Goal: Task Accomplishment & Management: Complete application form

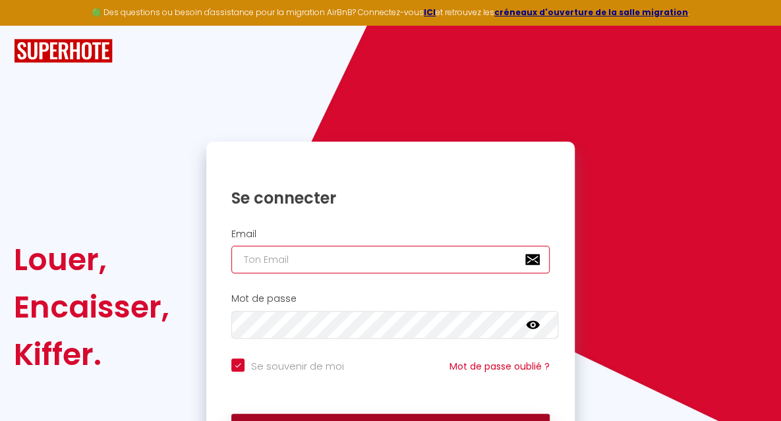
type input "[EMAIL_ADDRESS][DOMAIN_NAME]"
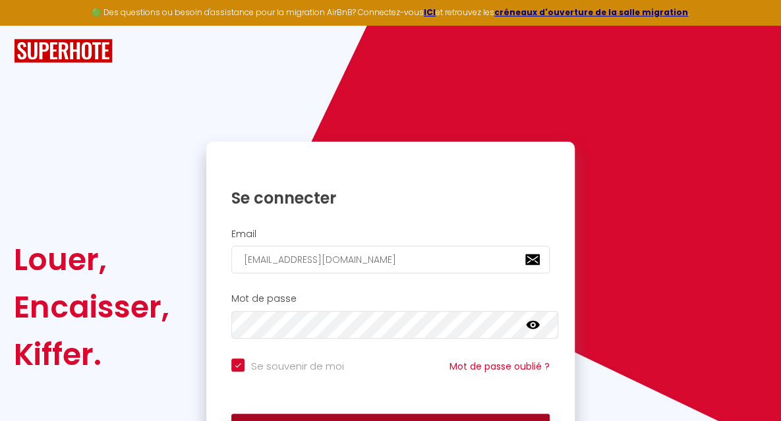
checkbox input "true"
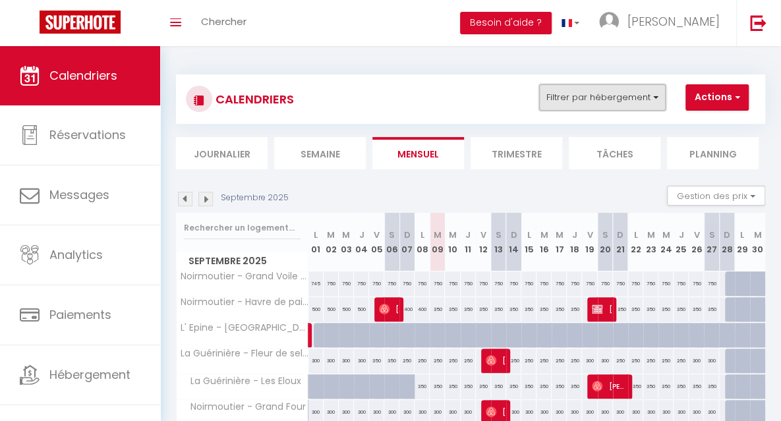
click at [584, 101] on button "Filtrer par hébergement" at bounding box center [602, 97] width 126 height 26
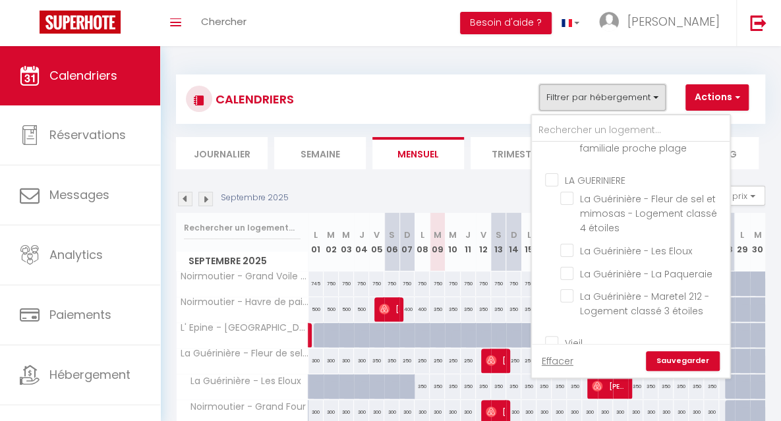
scroll to position [474, 0]
click at [585, 273] on input "La Guérinière - La Paqueraie" at bounding box center [642, 270] width 165 height 13
checkbox input "true"
checkbox input "false"
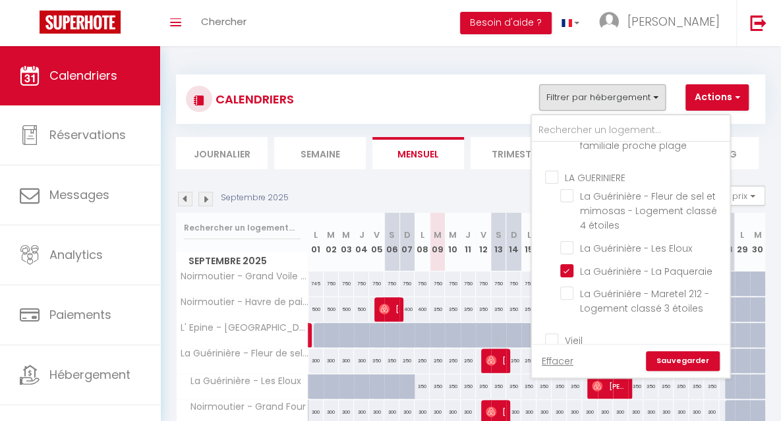
checkbox input "false"
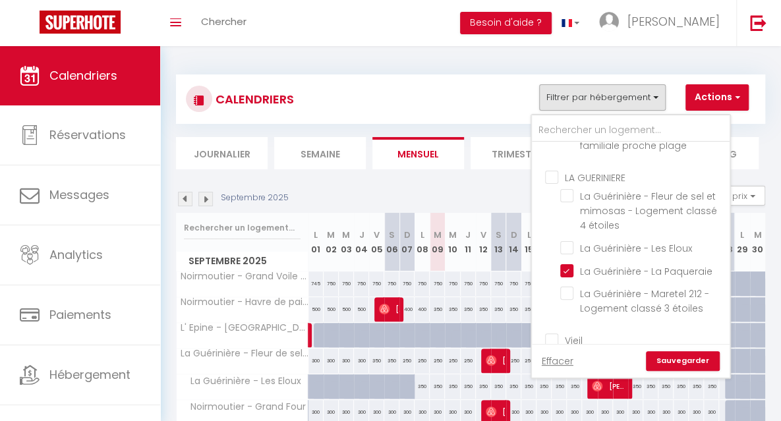
checkbox input "false"
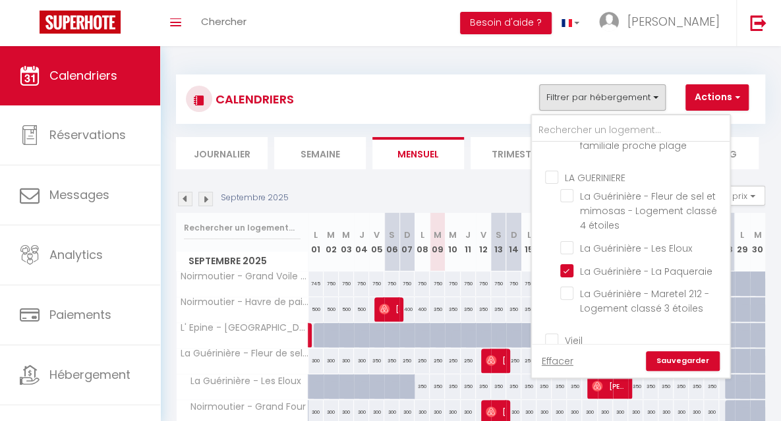
checkbox input "false"
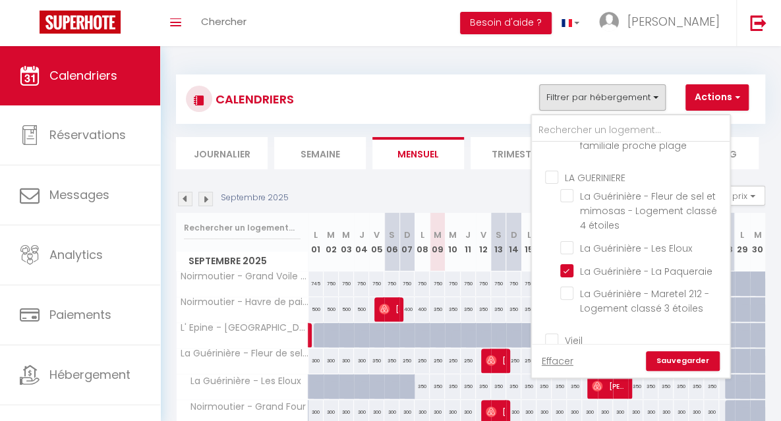
checkbox input "false"
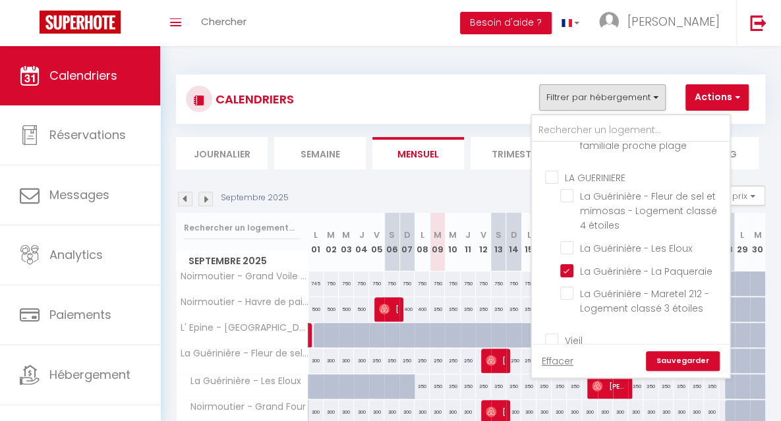
click at [677, 359] on link "Sauvegarder" at bounding box center [683, 361] width 74 height 20
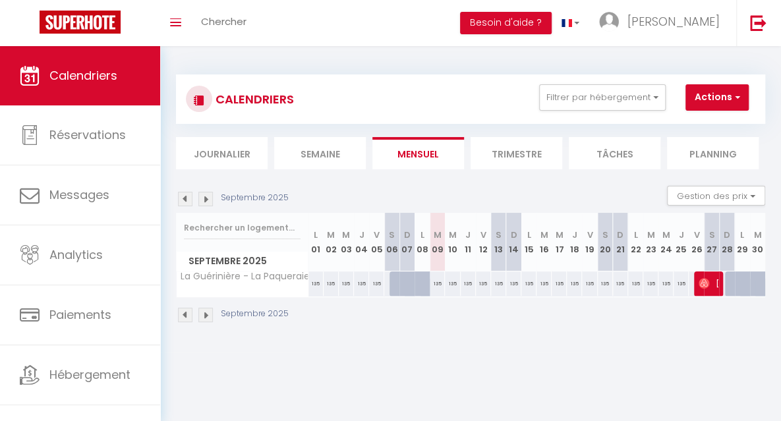
click at [207, 200] on img at bounding box center [205, 199] width 14 height 14
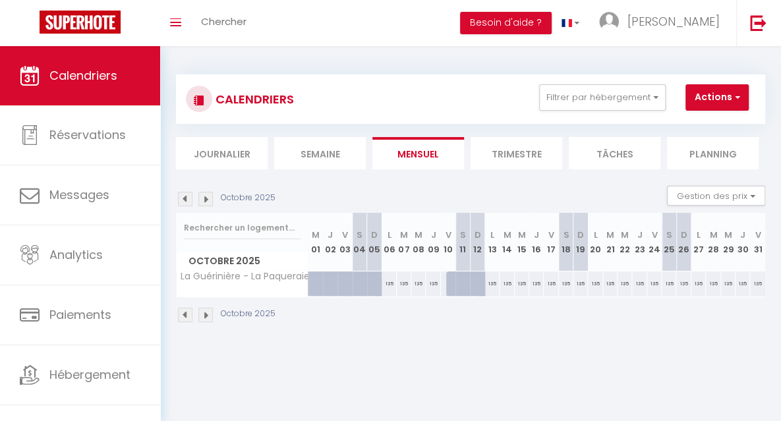
click at [207, 200] on img at bounding box center [205, 199] width 14 height 14
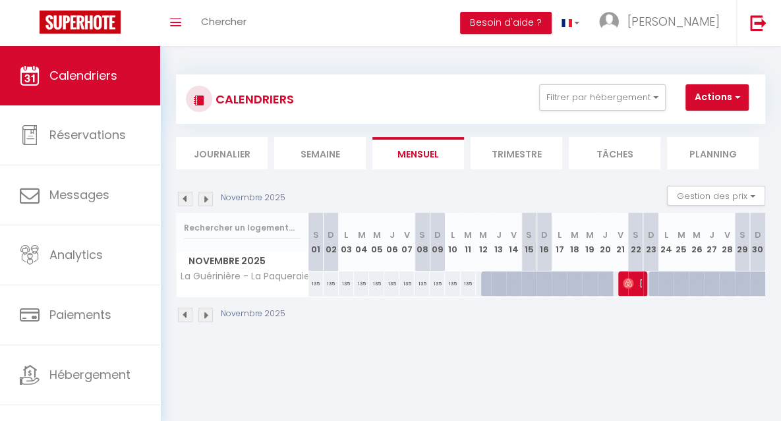
click at [207, 200] on img at bounding box center [205, 199] width 14 height 14
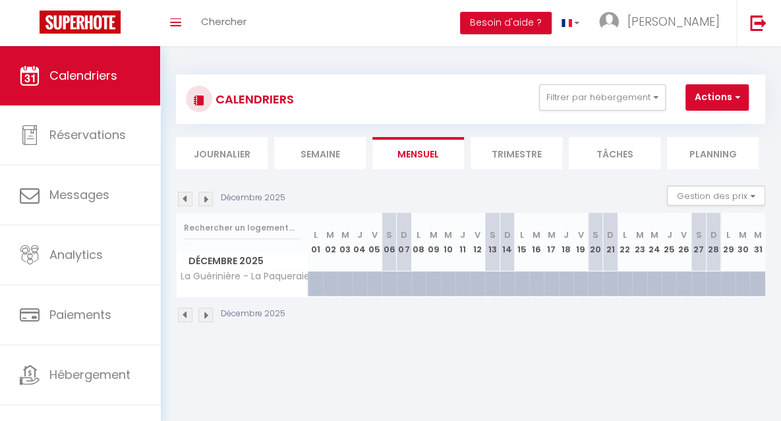
click at [207, 200] on img at bounding box center [205, 199] width 14 height 14
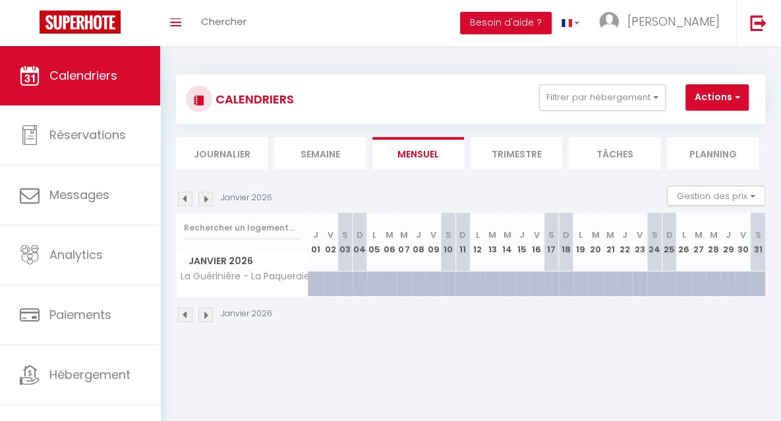
click at [207, 200] on img at bounding box center [205, 199] width 14 height 14
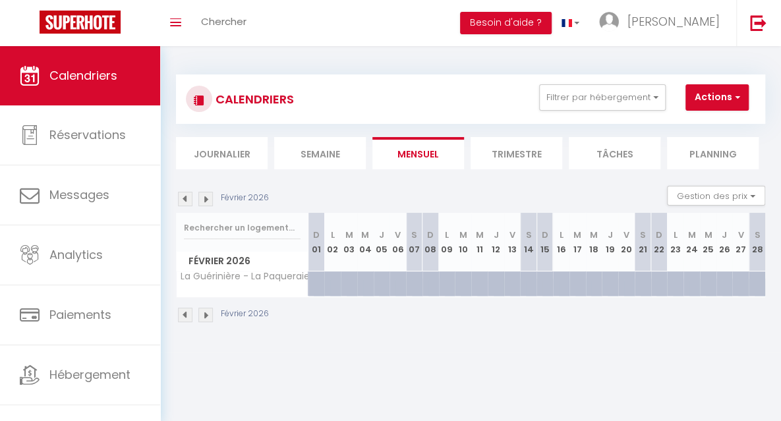
click at [207, 200] on img at bounding box center [205, 199] width 14 height 14
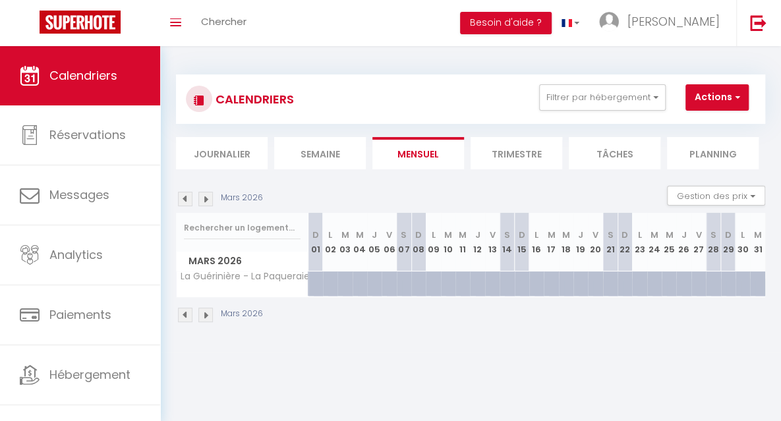
click at [207, 200] on img at bounding box center [205, 199] width 14 height 14
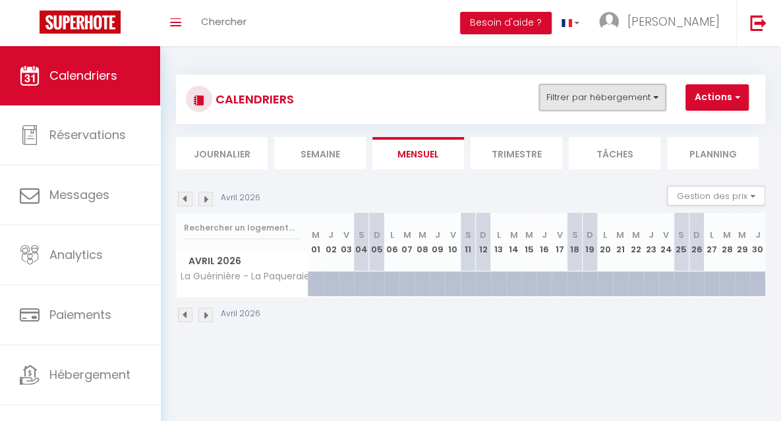
click at [590, 101] on button "Filtrer par hébergement" at bounding box center [602, 97] width 126 height 26
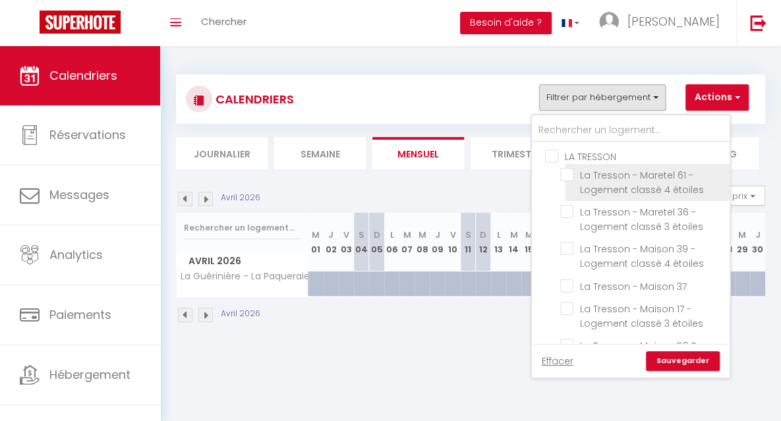
click at [614, 172] on input "La Tresson - Maretel 61 - Logement classé 4 étoiles" at bounding box center [642, 174] width 165 height 13
checkbox input "true"
checkbox input "false"
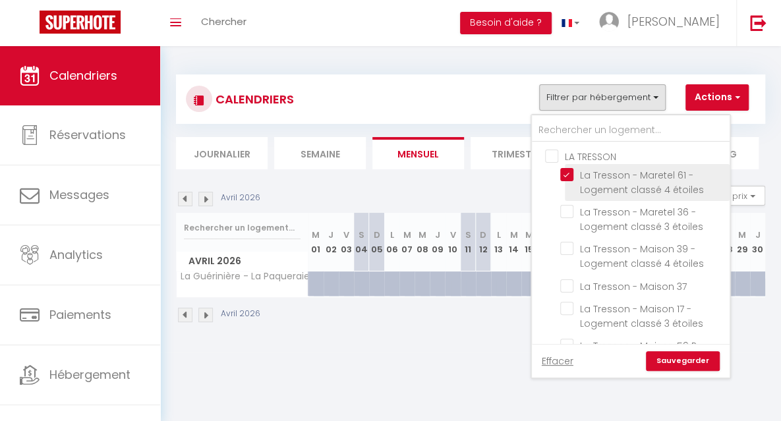
checkbox input "false"
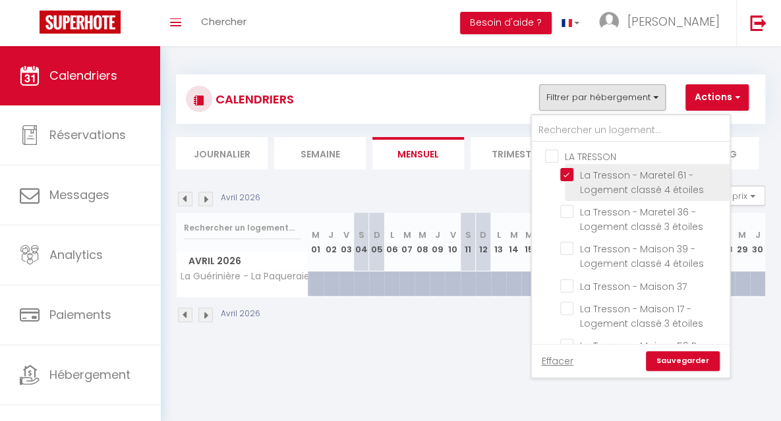
checkbox input "false"
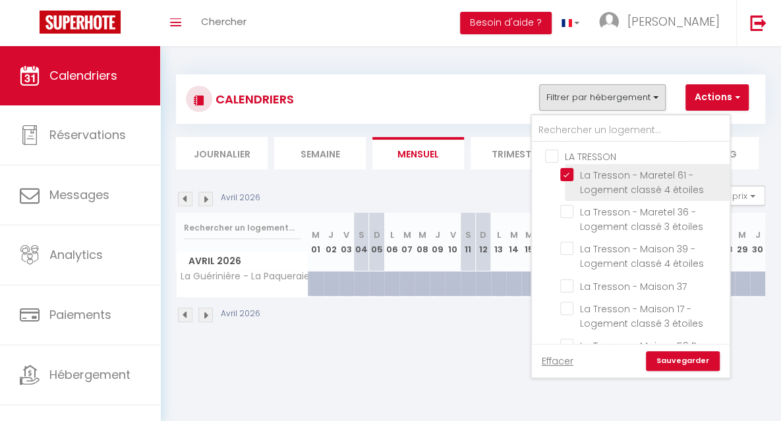
checkbox input "false"
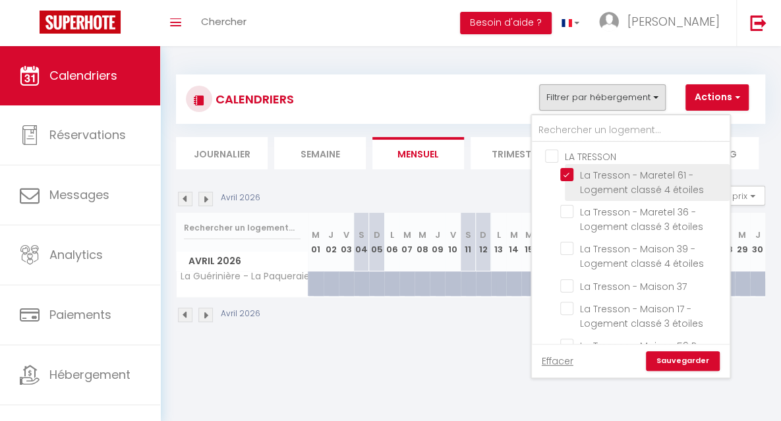
checkbox input "false"
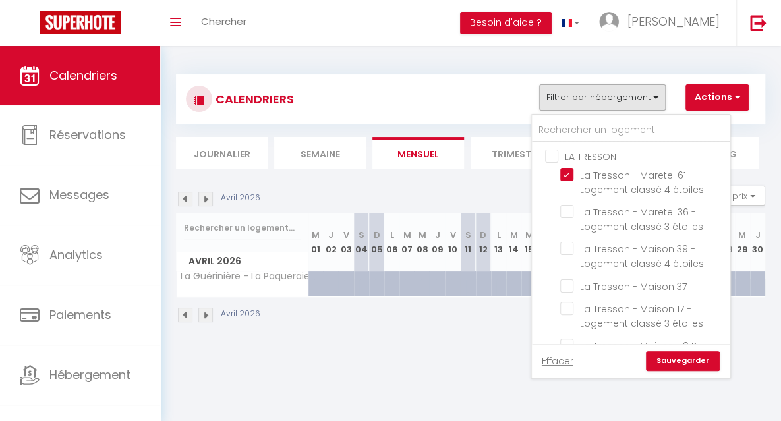
click at [663, 354] on link "Sauvegarder" at bounding box center [683, 361] width 74 height 20
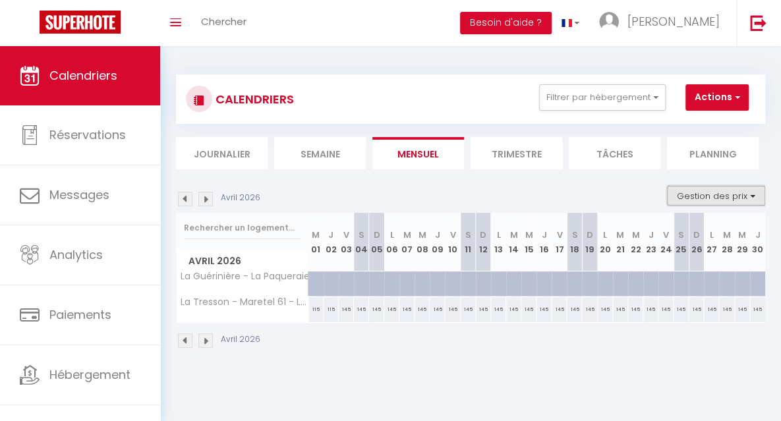
click at [682, 192] on button "Gestion des prix" at bounding box center [716, 196] width 98 height 20
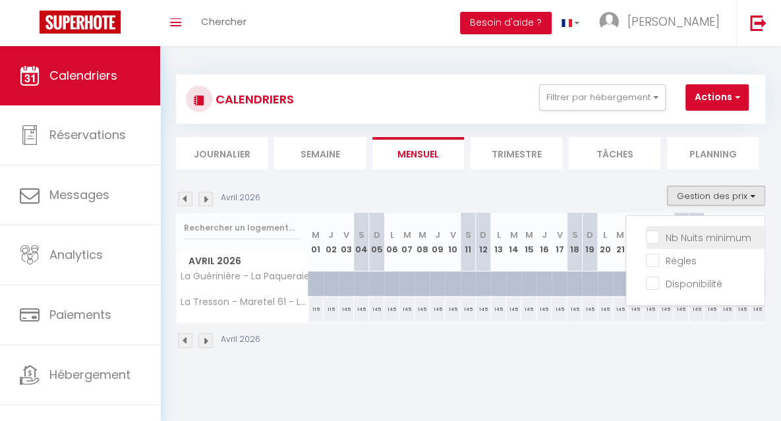
click at [675, 235] on input "Nb Nuits minimum" at bounding box center [705, 236] width 119 height 13
checkbox input "true"
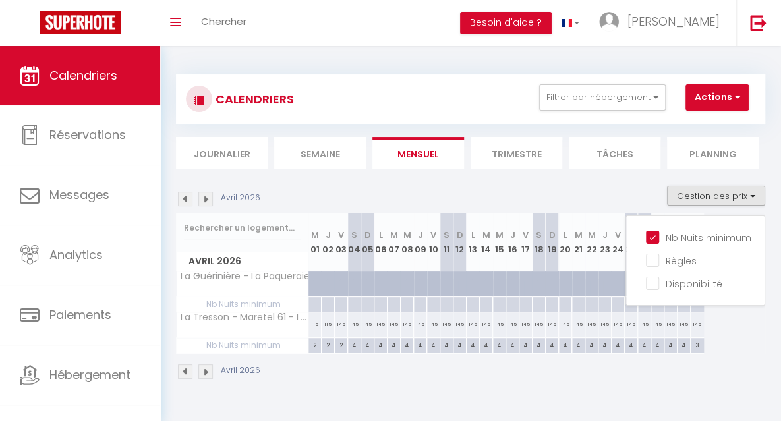
click at [341, 285] on div at bounding box center [345, 291] width 13 height 25
type input "Ven 03 Avril 2026"
type input "[DATE]"
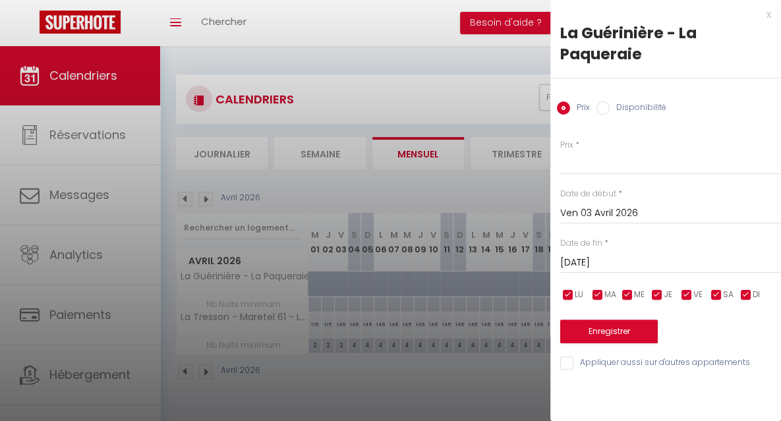
click at [610, 106] on label "Disponibilité" at bounding box center [637, 108] width 57 height 14
click at [609, 106] on input "Disponibilité" at bounding box center [602, 107] width 13 height 13
radio input "true"
radio input "false"
click at [585, 261] on input "[DATE]" at bounding box center [670, 264] width 221 height 17
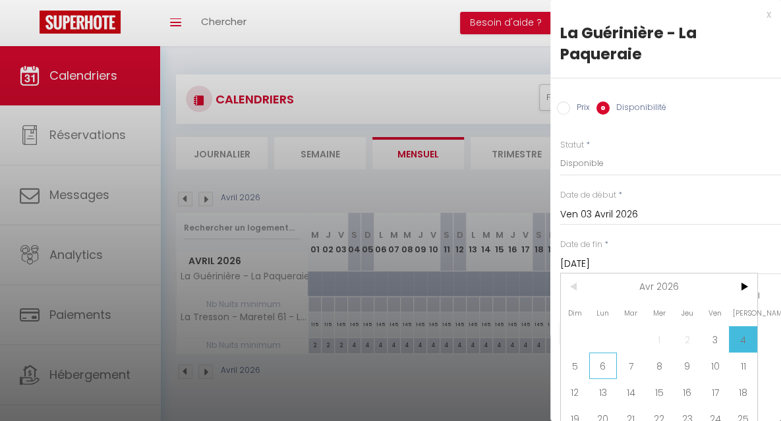
click at [601, 363] on span "6" at bounding box center [603, 365] width 28 height 26
type input "Lun 06 Avril 2026"
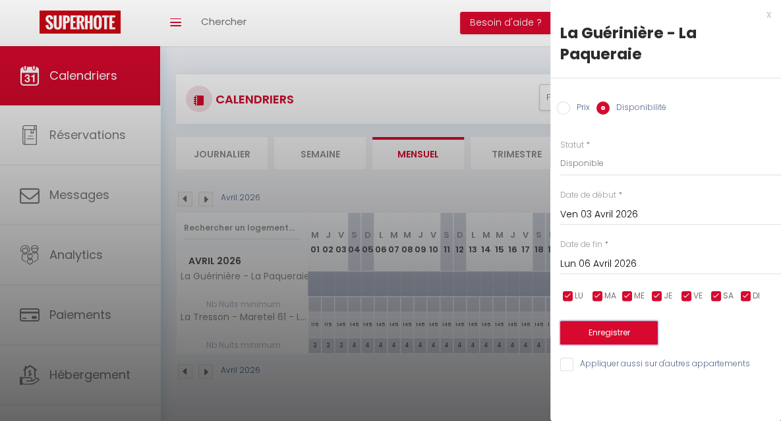
click at [584, 333] on button "Enregistrer" at bounding box center [608, 333] width 97 height 24
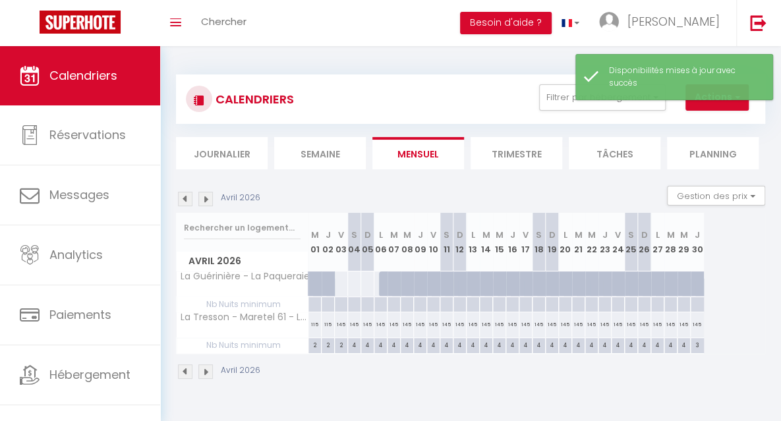
click at [341, 305] on div at bounding box center [340, 304] width 13 height 15
type input "Ven 03 Avril 2026"
type input "[DATE]"
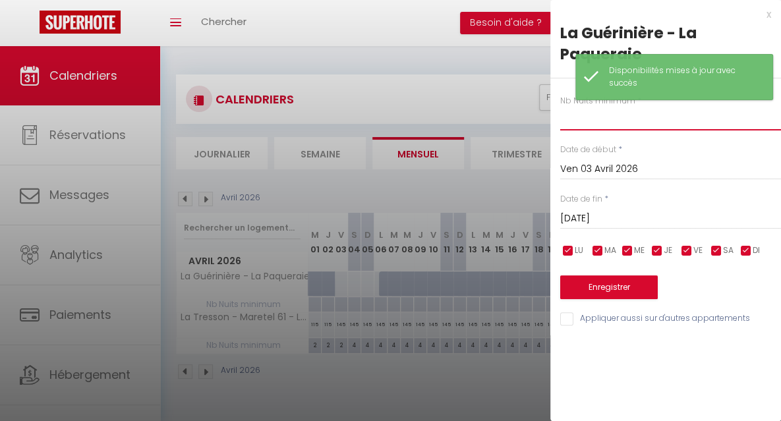
click at [570, 123] on input "text" at bounding box center [670, 119] width 221 height 24
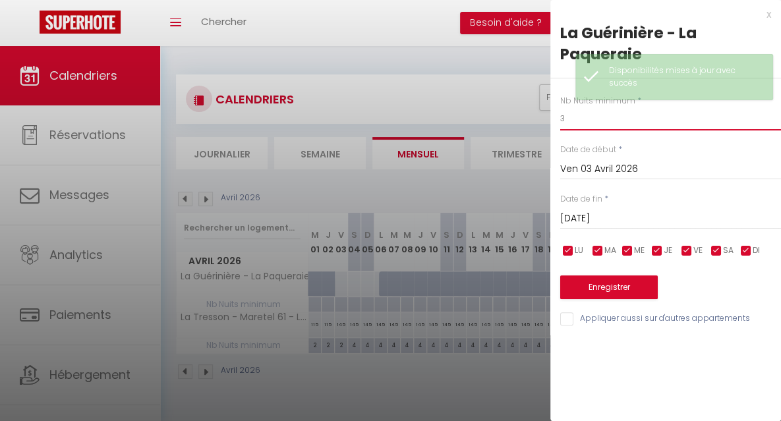
type input "3"
click at [594, 215] on input "[DATE]" at bounding box center [670, 218] width 221 height 17
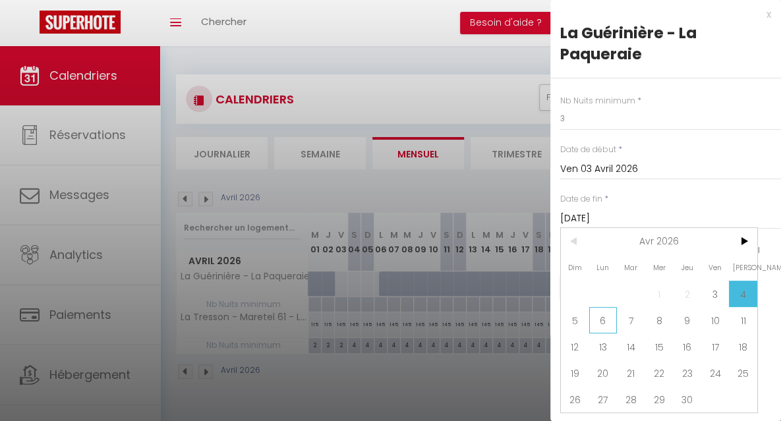
click at [599, 319] on span "6" at bounding box center [603, 320] width 28 height 26
type input "Lun 06 Avril 2026"
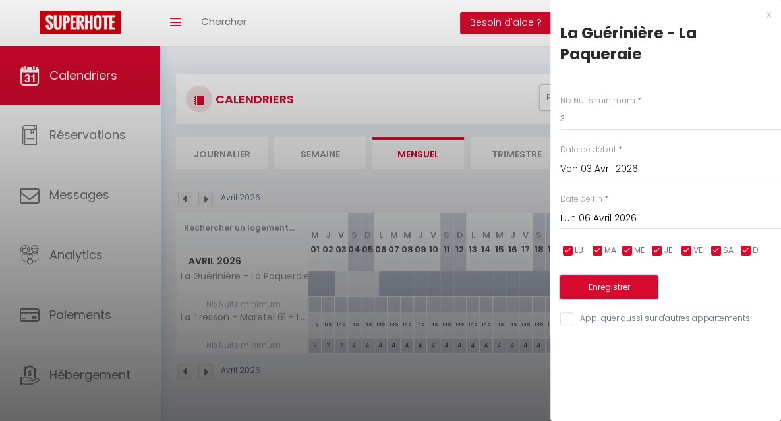
click at [588, 283] on button "Enregistrer" at bounding box center [608, 287] width 97 height 24
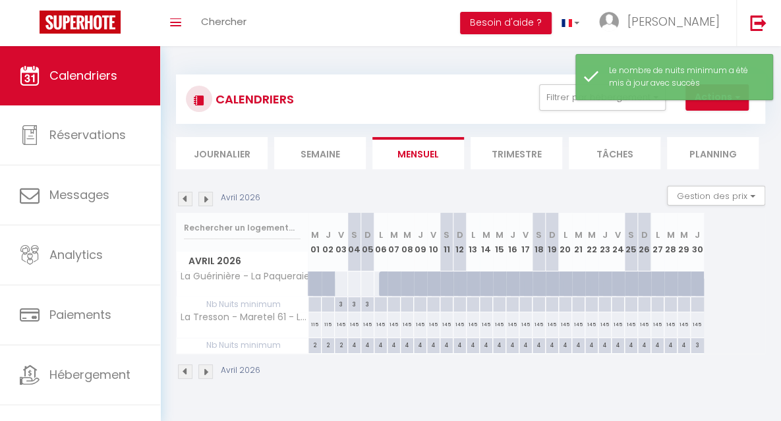
click at [343, 285] on div at bounding box center [341, 283] width 14 height 24
select select "1"
type input "Ven 03 Avril 2026"
type input "[DATE]"
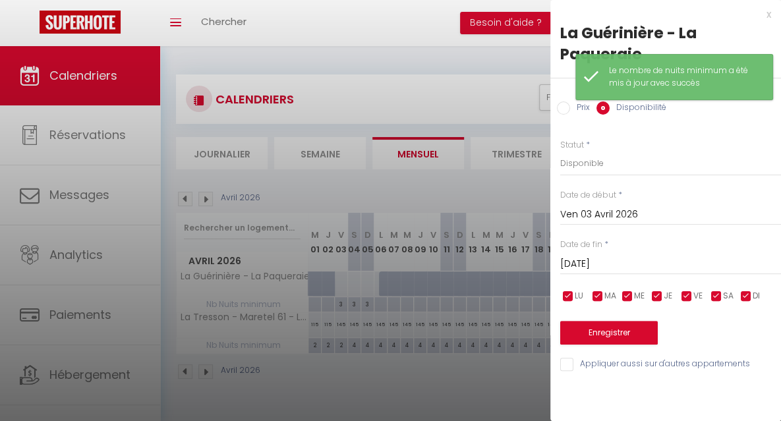
click at [570, 103] on label "Prix" at bounding box center [580, 108] width 20 height 14
click at [570, 103] on input "Prix" at bounding box center [563, 107] width 13 height 13
radio input "true"
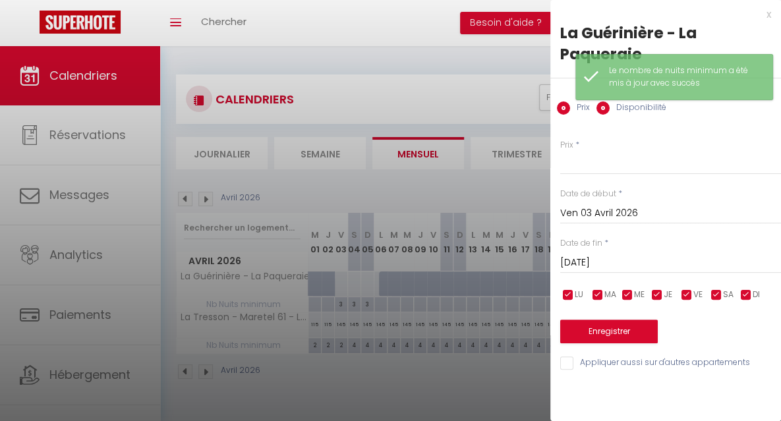
radio input "false"
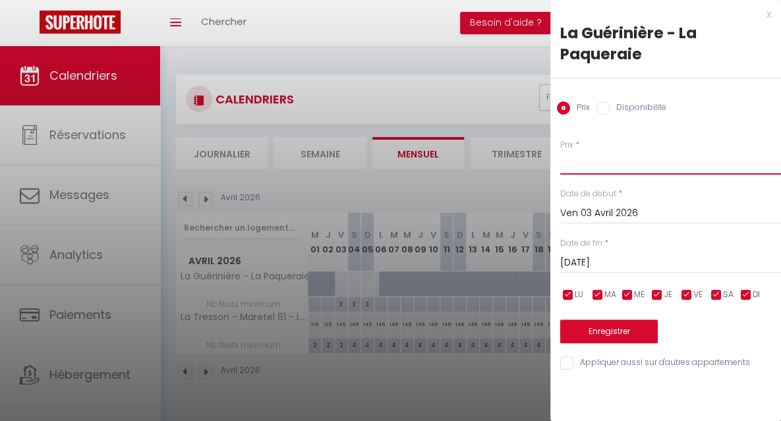
click at [573, 161] on input "Prix" at bounding box center [670, 163] width 221 height 24
type input "165"
click at [576, 260] on input "[DATE]" at bounding box center [670, 262] width 221 height 17
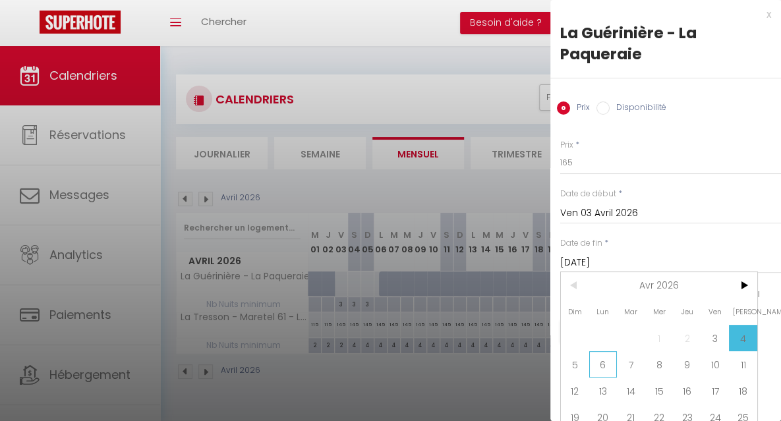
click at [599, 368] on span "6" at bounding box center [603, 364] width 28 height 26
type input "Lun 06 Avril 2026"
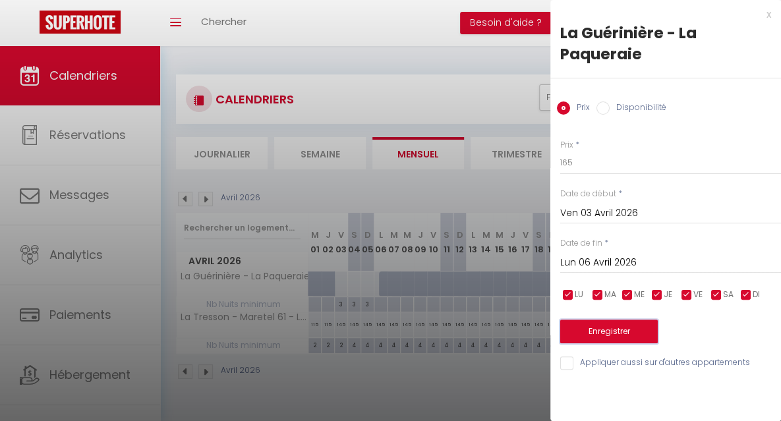
click at [593, 337] on button "Enregistrer" at bounding box center [608, 332] width 97 height 24
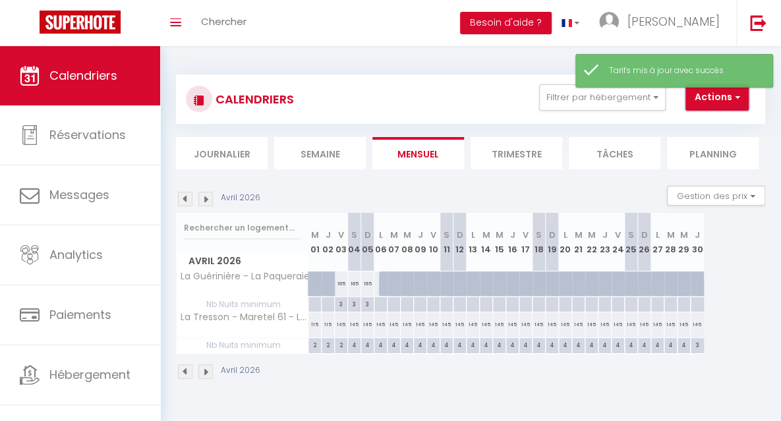
click at [716, 105] on button "Actions" at bounding box center [716, 97] width 63 height 26
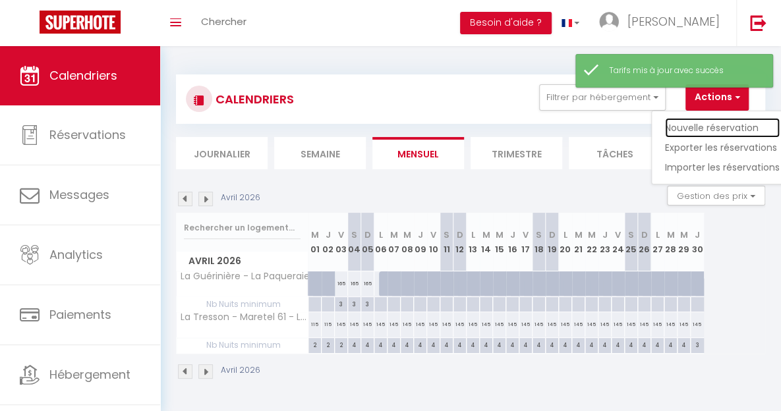
click at [706, 129] on link "Nouvelle réservation" at bounding box center [722, 128] width 115 height 20
select select
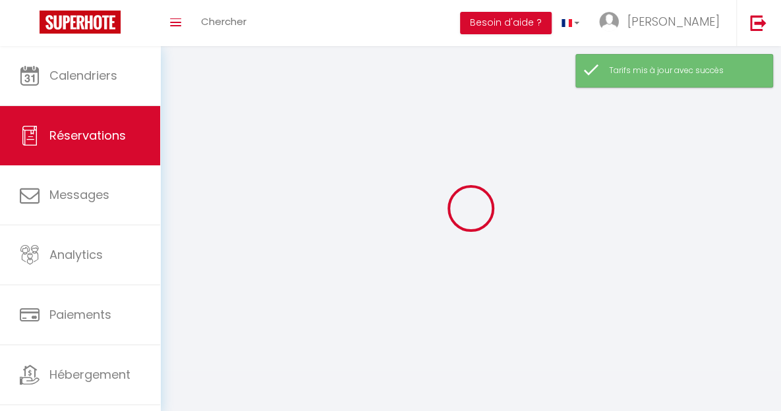
select select
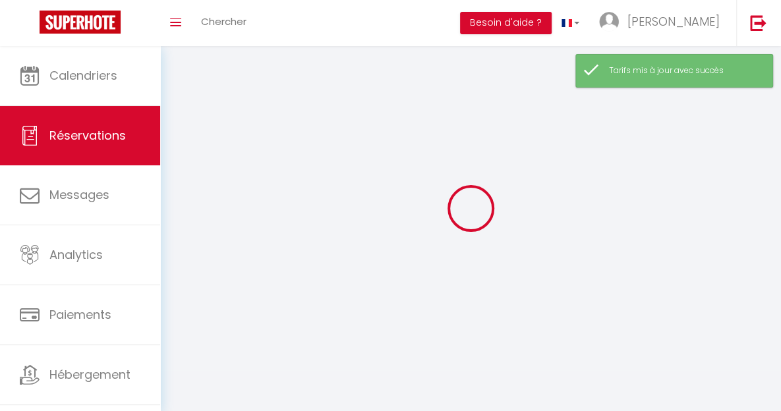
select select
checkbox input "false"
select select
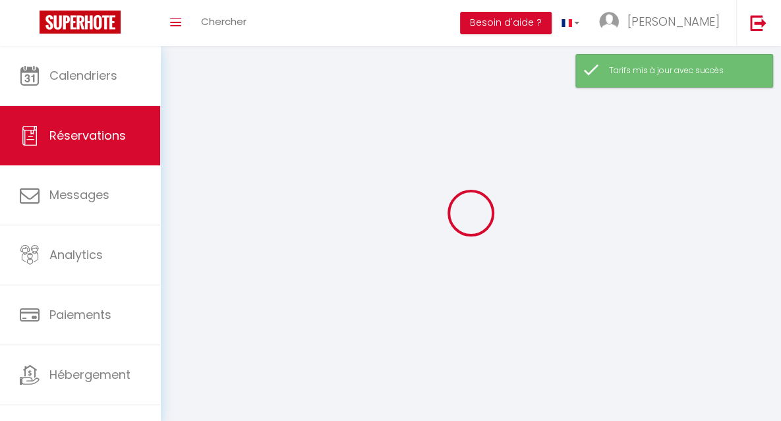
select select
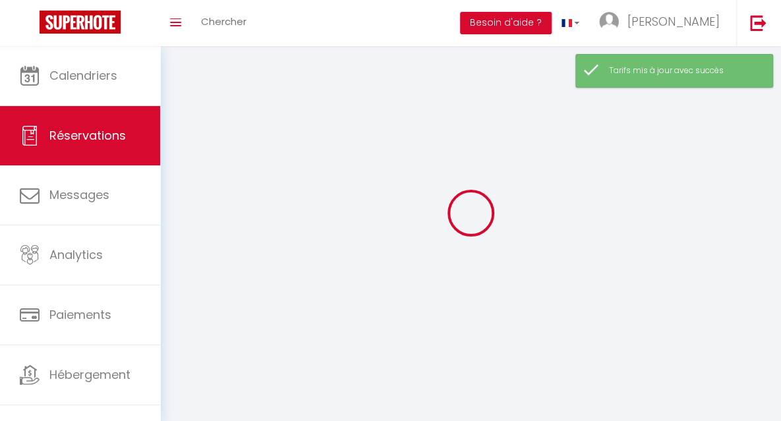
select select
checkbox input "false"
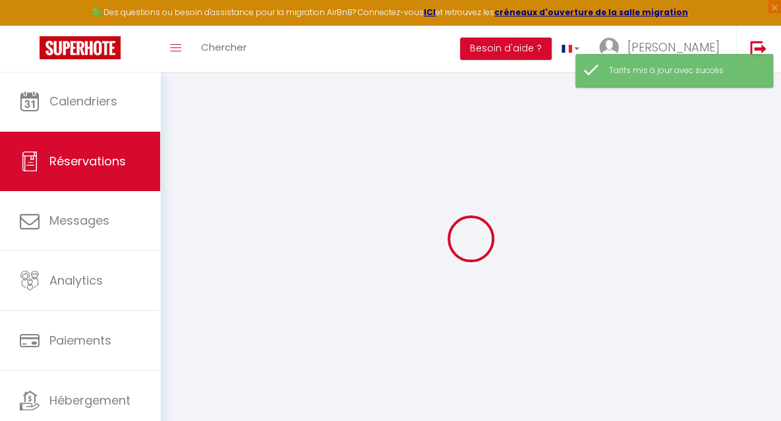
select select
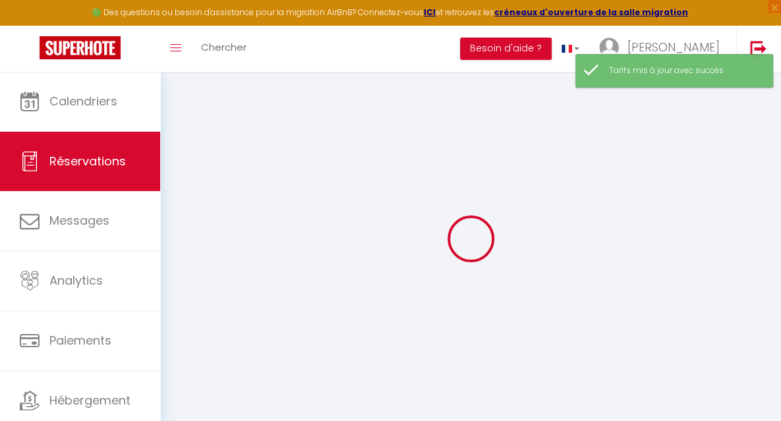
select select
checkbox input "false"
select select
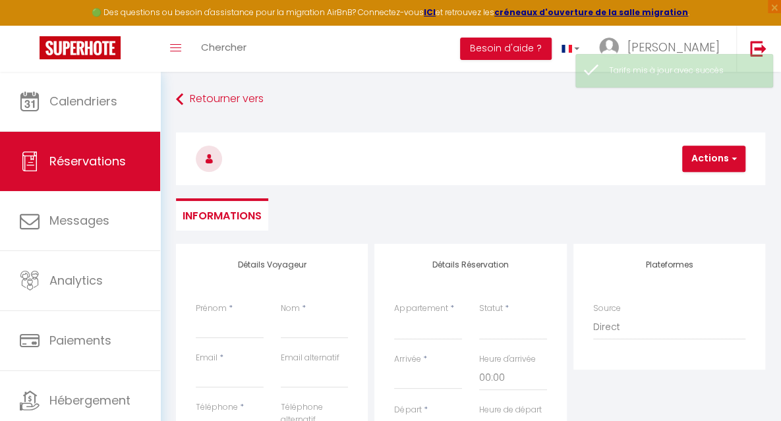
select select
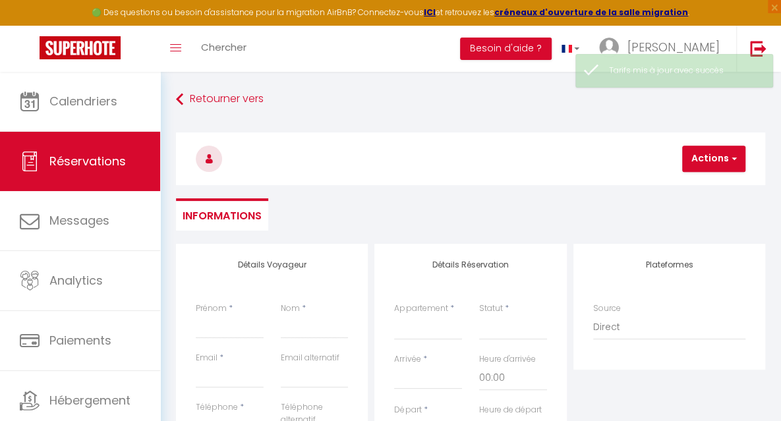
select select
checkbox input "false"
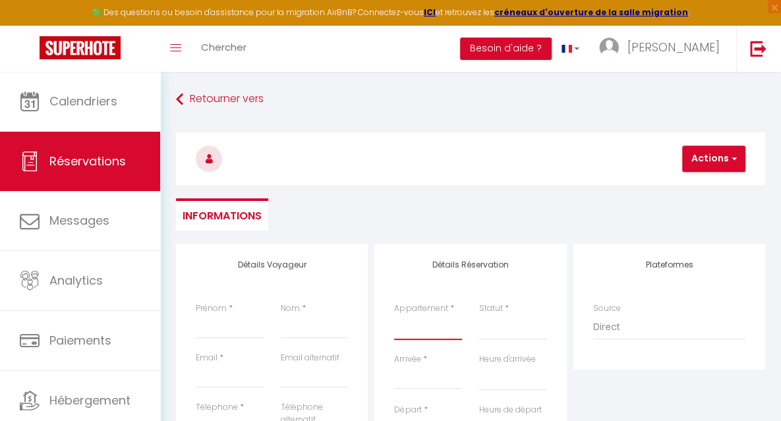
click at [404, 335] on select "Noirmoutier - Grand Voile - Logement classé 5 étoiles Noirmoutier - Havre de pa…" at bounding box center [428, 327] width 68 height 25
select select "25553"
click at [394, 315] on select "Noirmoutier - Grand Voile - Logement classé 5 étoiles Noirmoutier - Havre de pa…" at bounding box center [428, 327] width 68 height 25
select select
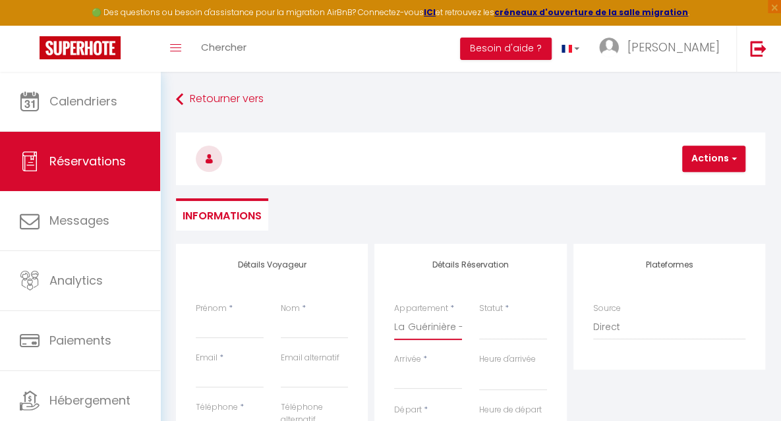
select select
checkbox input "false"
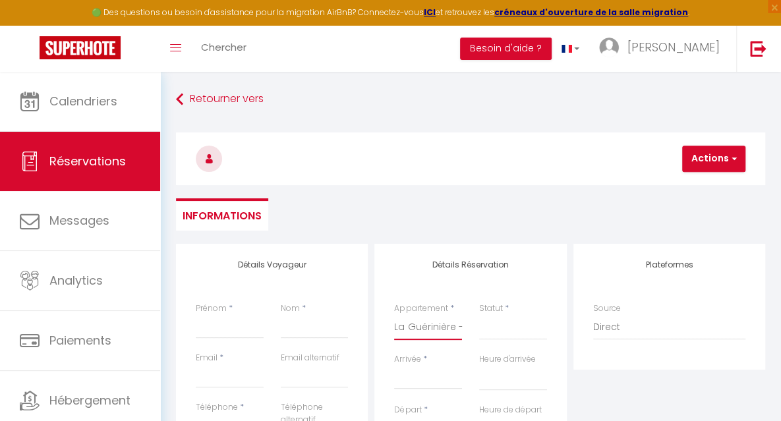
select select
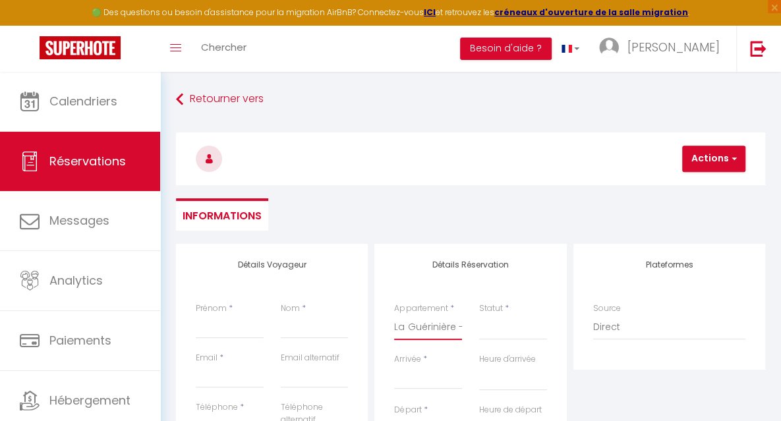
select select
checkbox input "false"
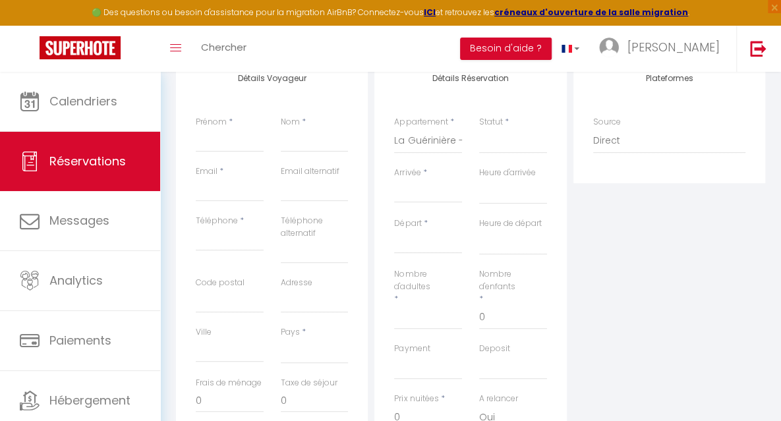
click at [427, 196] on input "Arrivée" at bounding box center [428, 192] width 68 height 17
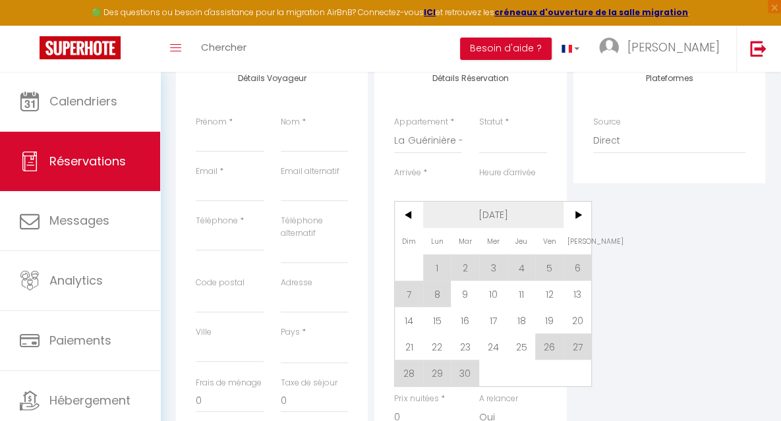
click at [478, 214] on span "[DATE]" at bounding box center [493, 215] width 140 height 26
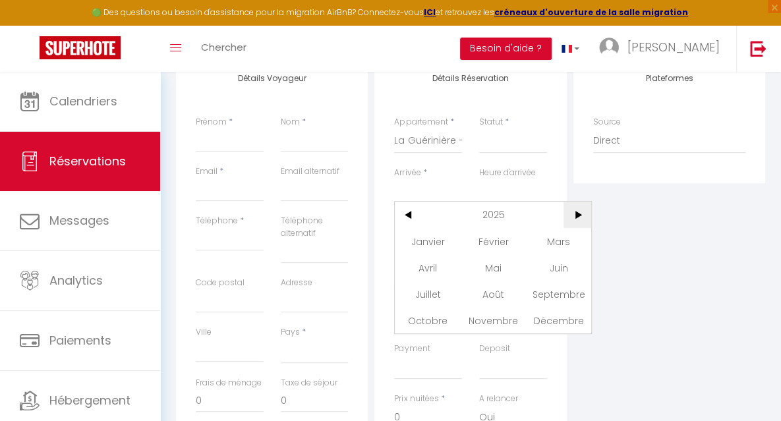
click at [572, 214] on span ">" at bounding box center [577, 215] width 28 height 26
click at [436, 265] on span "Avril" at bounding box center [427, 267] width 65 height 26
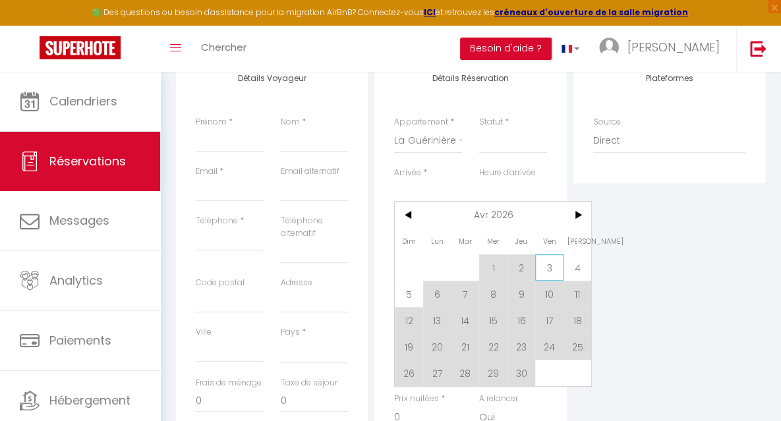
click at [545, 265] on span "3" at bounding box center [549, 267] width 28 height 26
select select
type input "Ven 03 Avril 2026"
select select
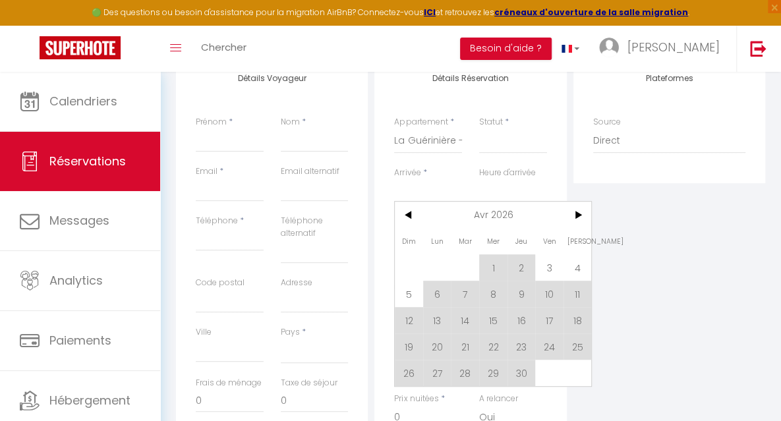
type input "[DATE]"
select select
checkbox input "false"
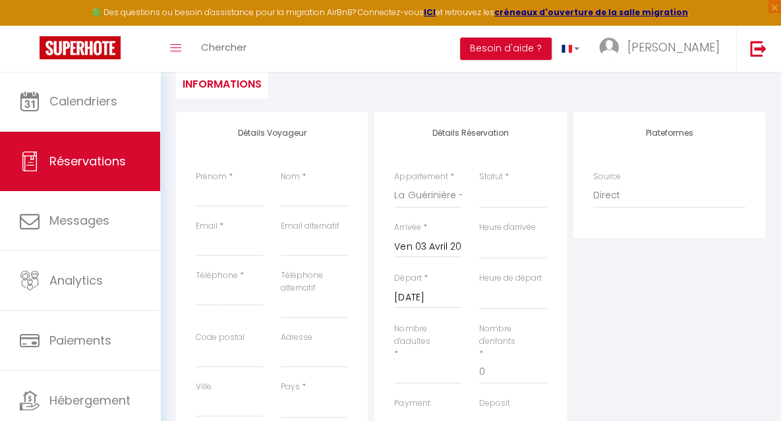
scroll to position [133, 0]
click at [403, 375] on input "Nombre d'adultes" at bounding box center [428, 371] width 68 height 24
type input "6"
select select
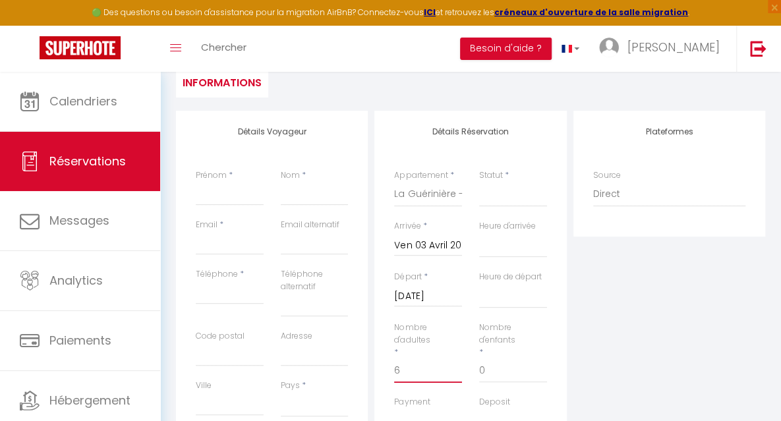
select select
checkbox input "false"
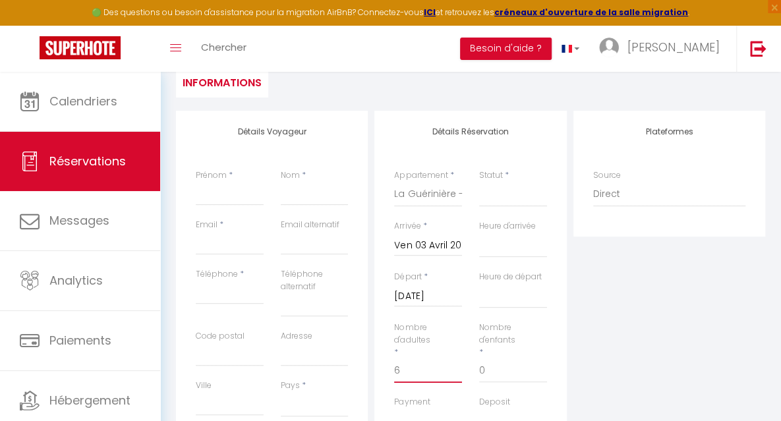
select select
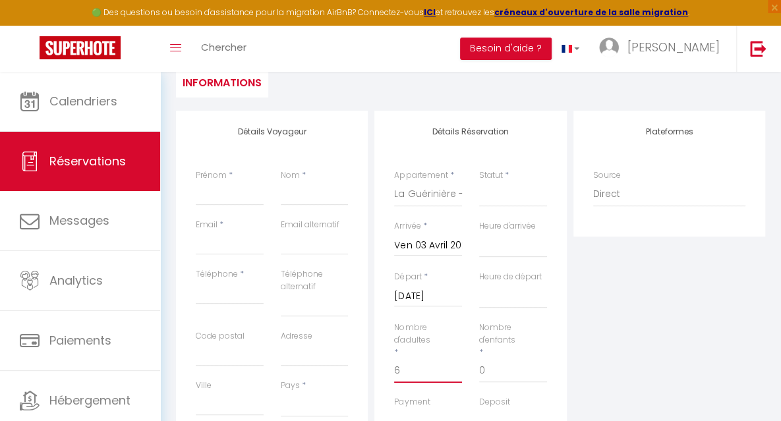
select select
checkbox input "false"
type input "6"
click at [494, 375] on input "0" at bounding box center [513, 371] width 68 height 24
select select
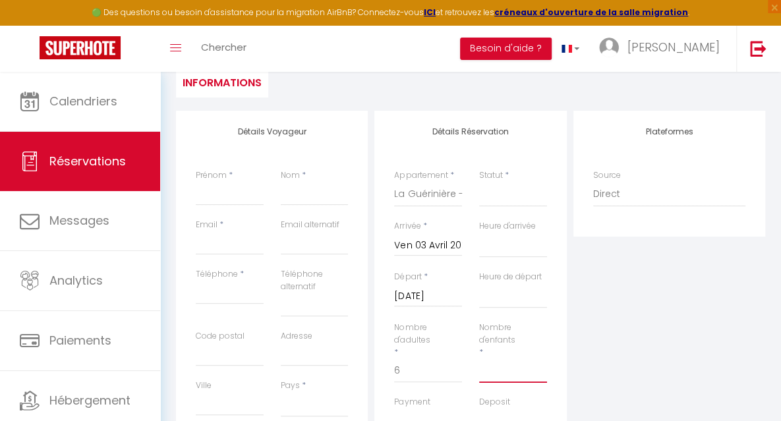
select select
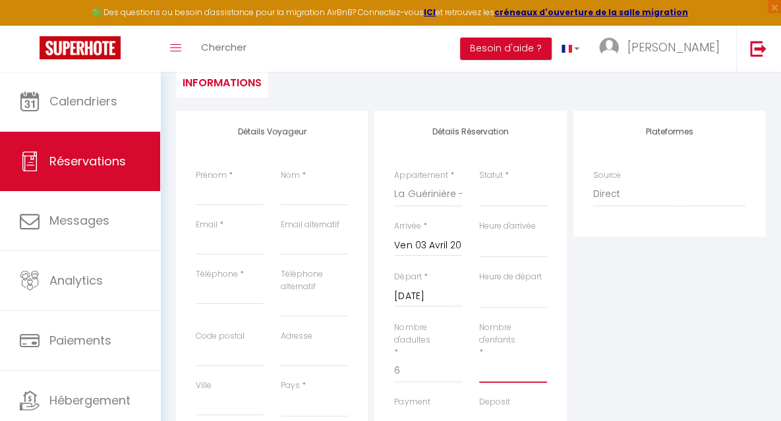
checkbox input "false"
select select
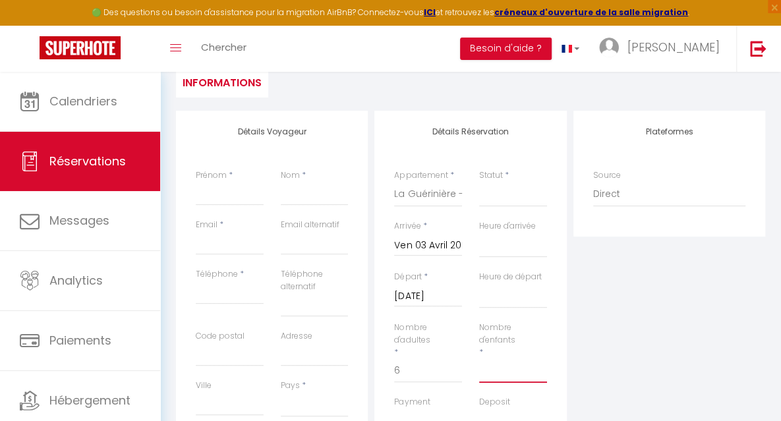
select select
checkbox input "false"
type input "2"
select select
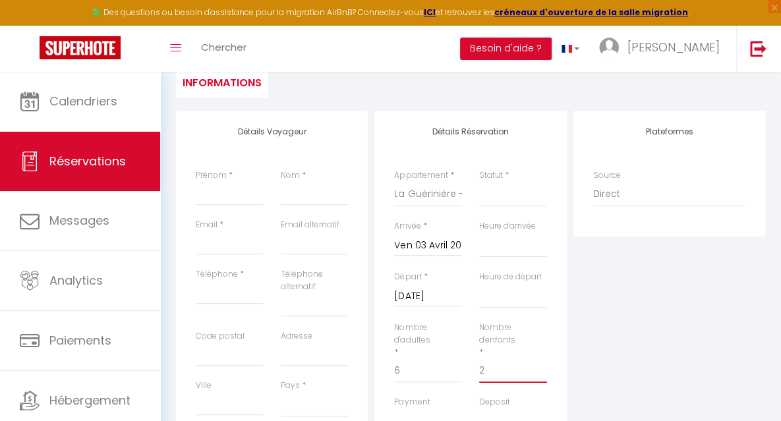
select select
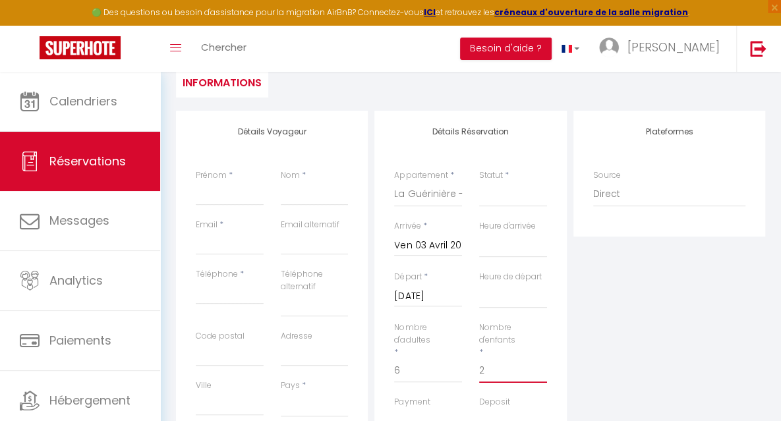
checkbox input "false"
select select
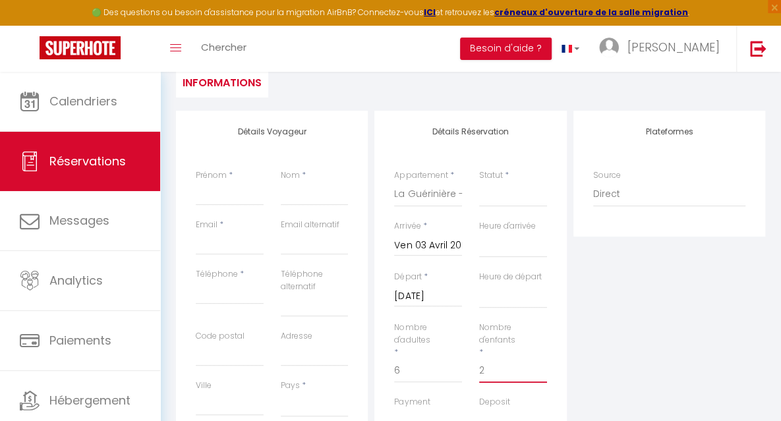
select select
checkbox input "false"
type input "2"
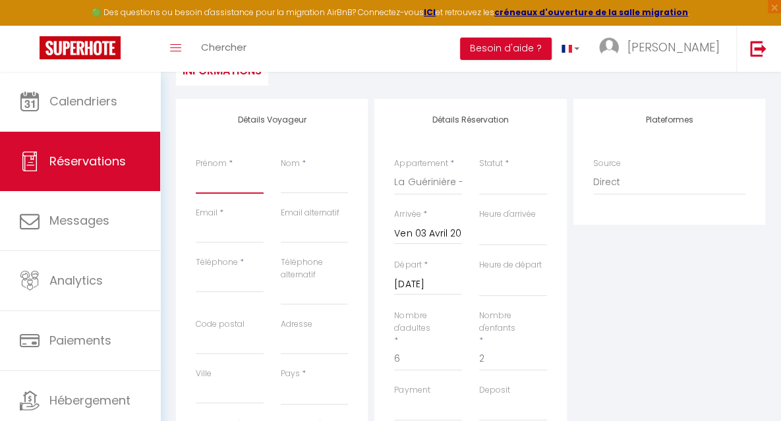
click at [227, 185] on input "Prénom" at bounding box center [230, 182] width 68 height 24
type input "G"
select select
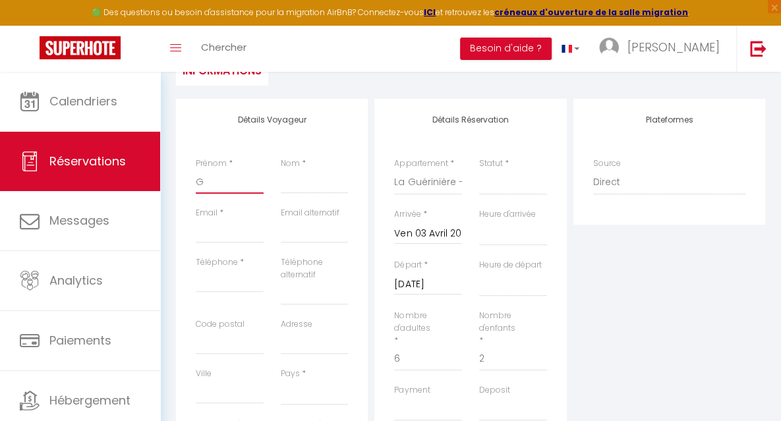
select select
checkbox input "false"
type input "Gi"
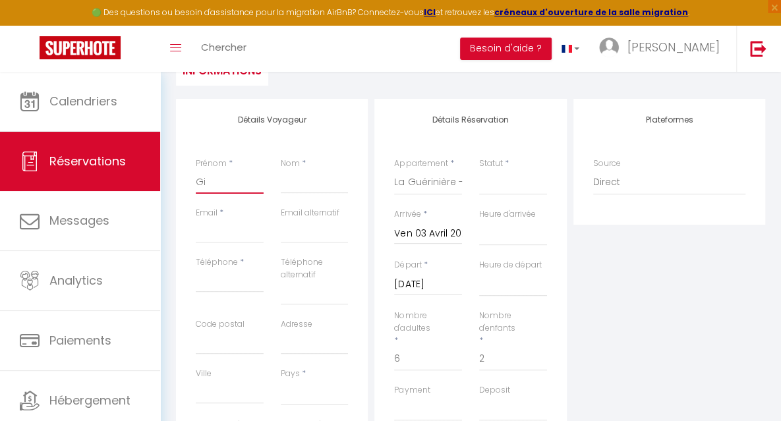
select select
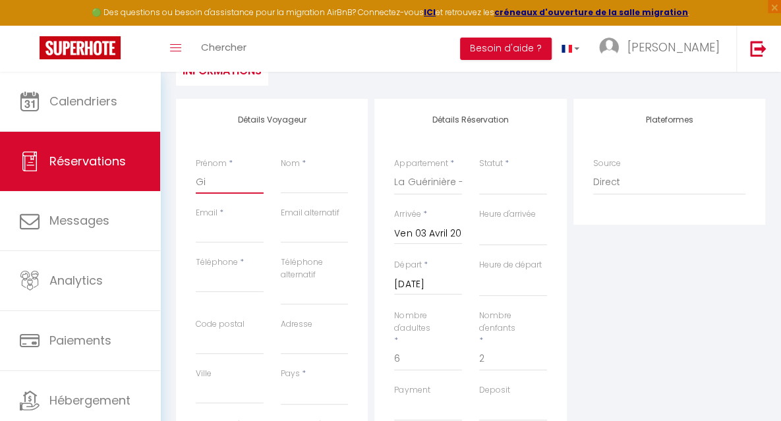
select select
checkbox input "false"
type input "Gif"
select select
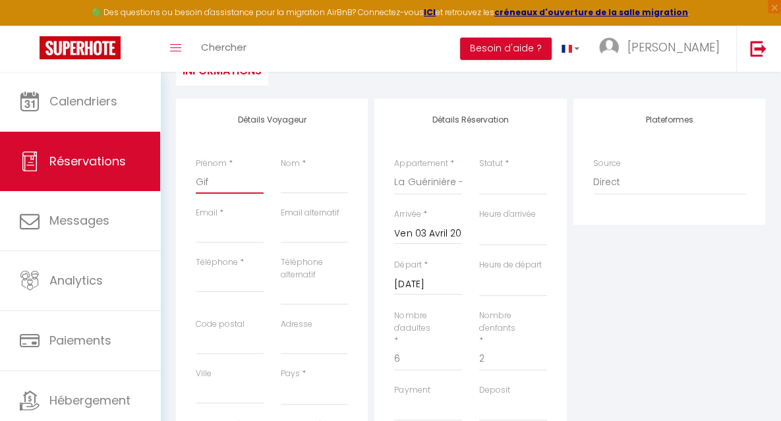
select select
checkbox input "false"
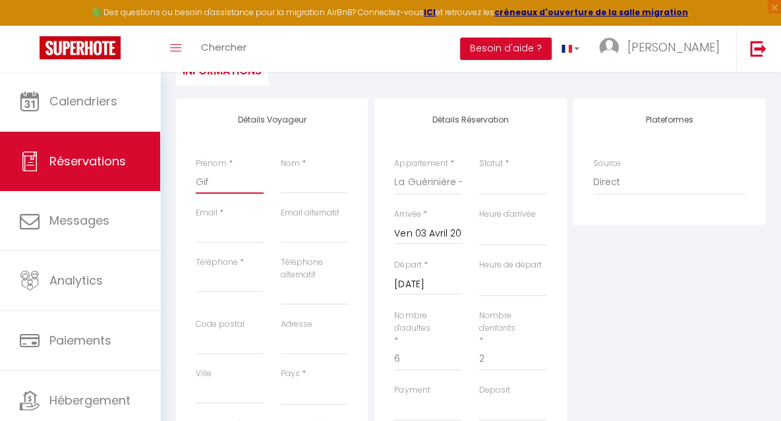
type input "Giff"
select select
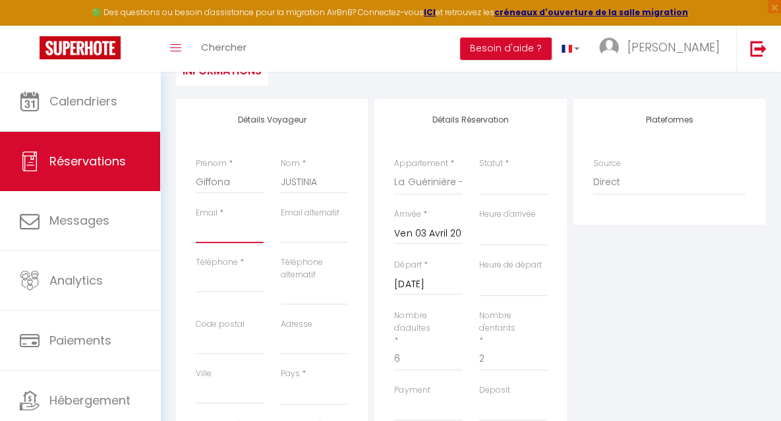
click at [225, 238] on input "Email client" at bounding box center [230, 231] width 68 height 24
click at [220, 280] on input "Téléphone" at bounding box center [230, 281] width 68 height 24
click at [294, 397] on select "[GEOGRAPHIC_DATA] [GEOGRAPHIC_DATA] [GEOGRAPHIC_DATA] [GEOGRAPHIC_DATA] [GEOGRA…" at bounding box center [315, 392] width 68 height 25
click at [281, 380] on select "[GEOGRAPHIC_DATA] [GEOGRAPHIC_DATA] [GEOGRAPHIC_DATA] [GEOGRAPHIC_DATA] [GEOGRA…" at bounding box center [315, 392] width 68 height 25
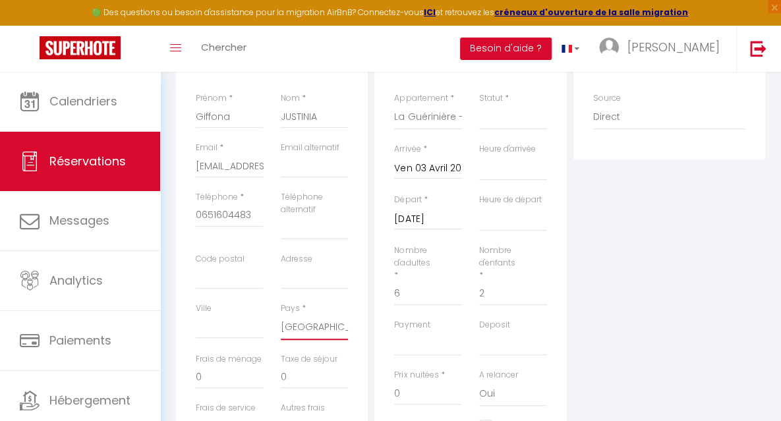
scroll to position [191, 0]
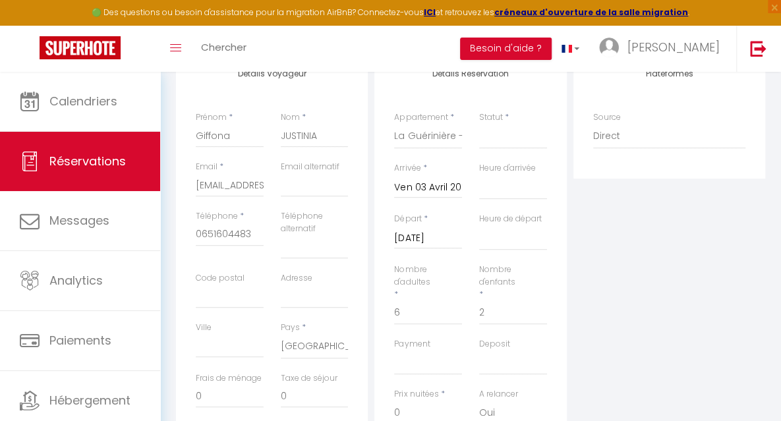
click at [439, 240] on input "[DATE]" at bounding box center [428, 238] width 68 height 17
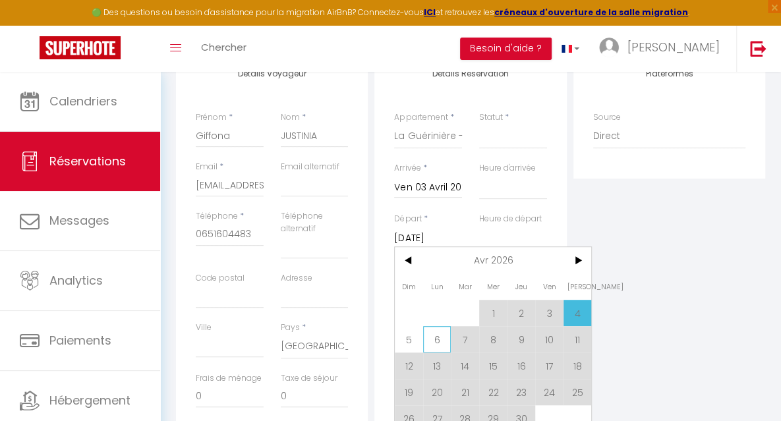
click at [444, 339] on span "6" at bounding box center [437, 339] width 28 height 26
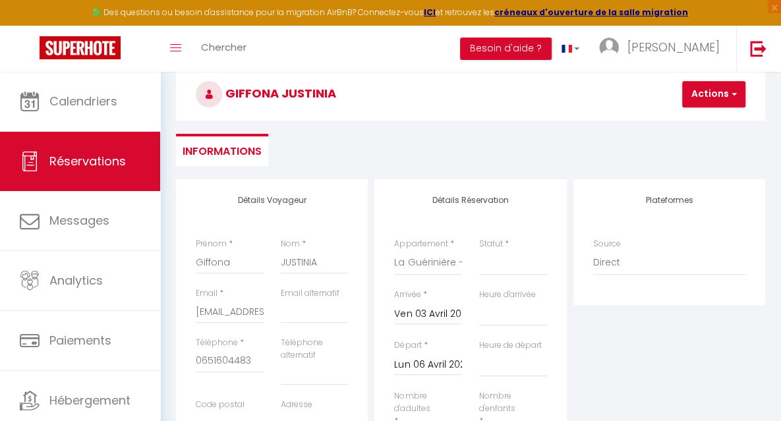
scroll to position [63, 0]
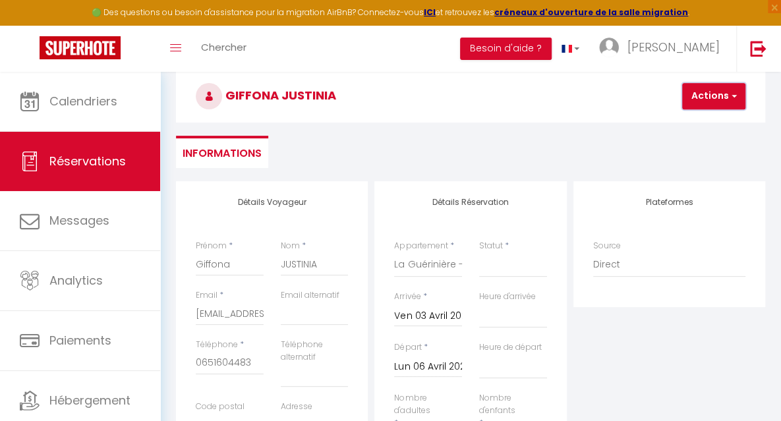
click at [698, 103] on button "Actions" at bounding box center [713, 96] width 63 height 26
click at [693, 125] on link "Enregistrer" at bounding box center [725, 125] width 104 height 17
click at [478, 271] on div "Statut * Confirmé Non Confirmé Annulé Annulé par le voyageur No Show Request" at bounding box center [512, 265] width 85 height 51
click at [501, 269] on select "Confirmé Non Confirmé [PERSON_NAME] par le voyageur No Show Request" at bounding box center [513, 264] width 68 height 25
click at [479, 252] on select "Confirmé Non Confirmé [PERSON_NAME] par le voyageur No Show Request" at bounding box center [513, 264] width 68 height 25
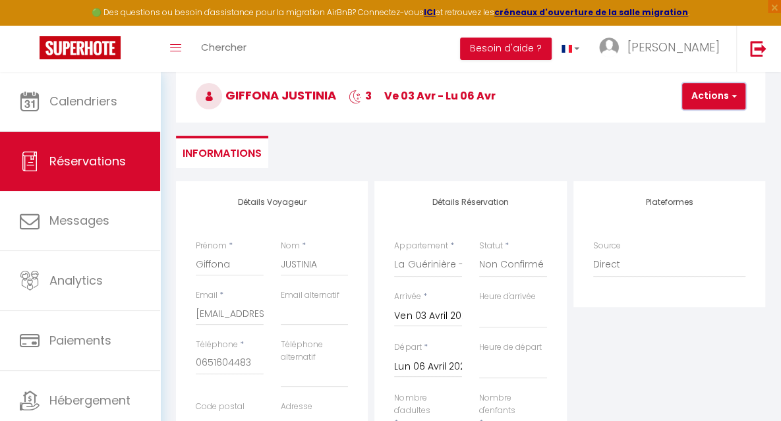
click at [696, 106] on button "Actions" at bounding box center [713, 96] width 63 height 26
click at [693, 125] on link "Enregistrer" at bounding box center [725, 125] width 104 height 17
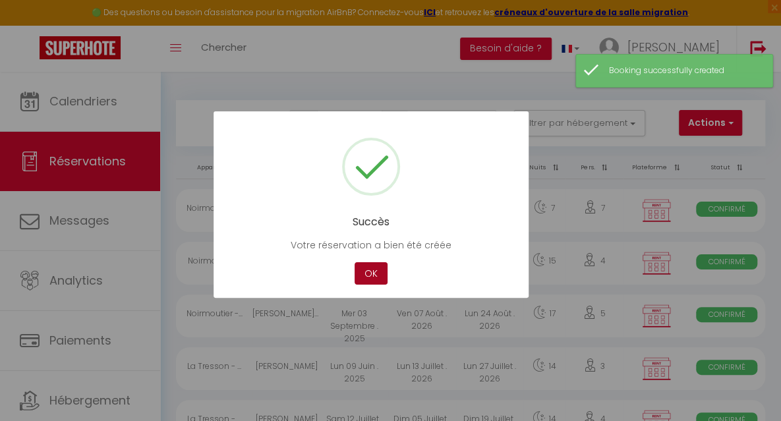
click at [375, 272] on button "OK" at bounding box center [370, 273] width 33 height 23
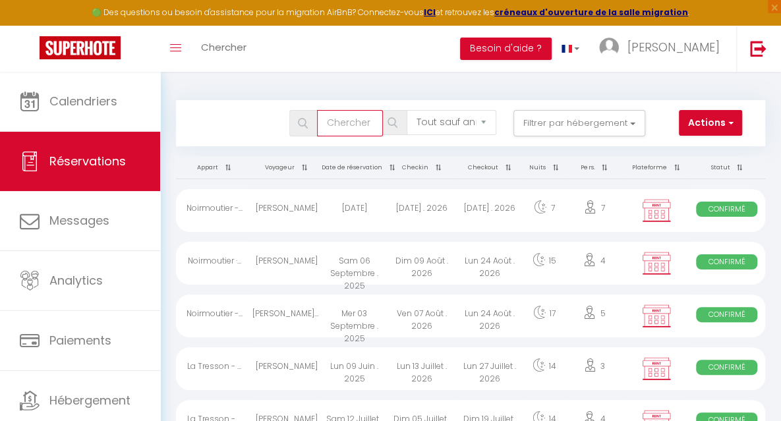
click at [332, 132] on input "text" at bounding box center [350, 123] width 66 height 26
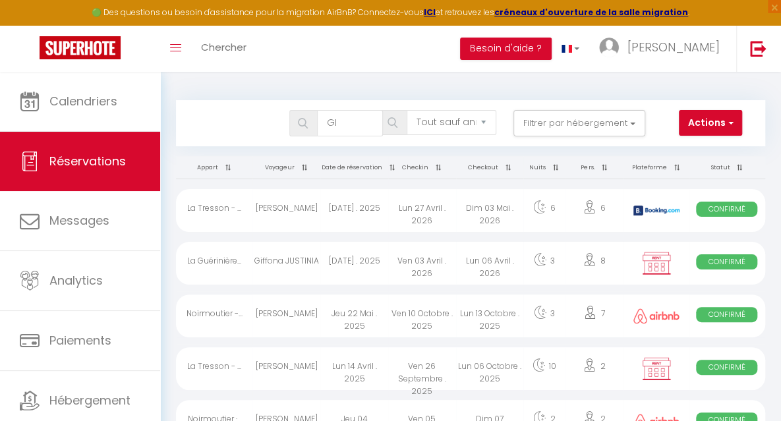
click at [410, 263] on div "Ven 03 Avril . 2026" at bounding box center [422, 263] width 68 height 43
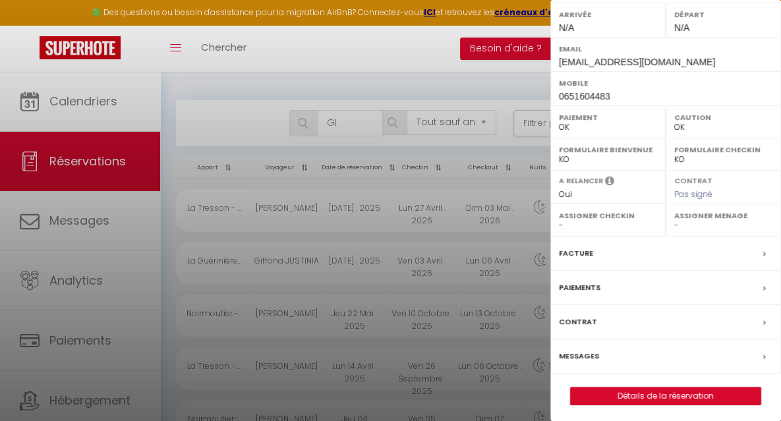
scroll to position [190, 0]
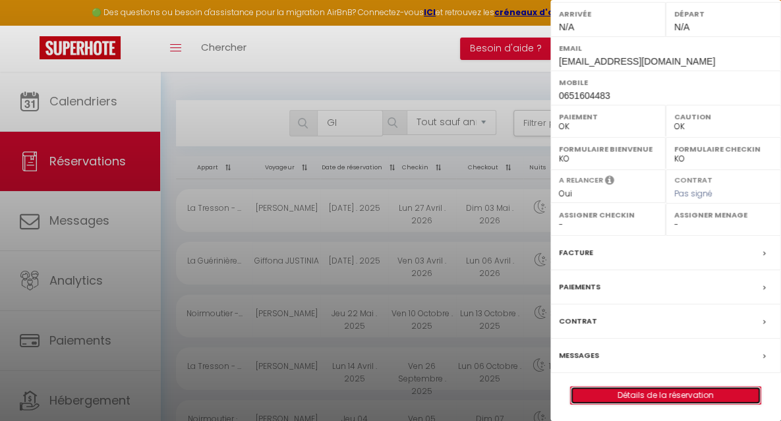
click at [665, 393] on link "Détails de la réservation" at bounding box center [665, 395] width 190 height 17
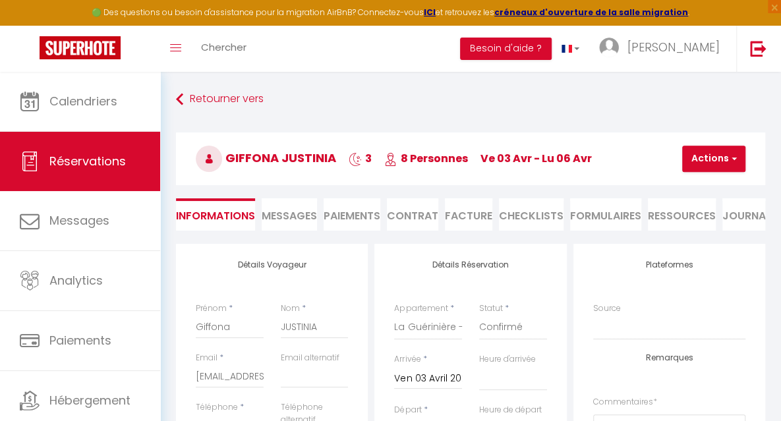
click at [289, 217] on span "Messages" at bounding box center [289, 215] width 55 height 15
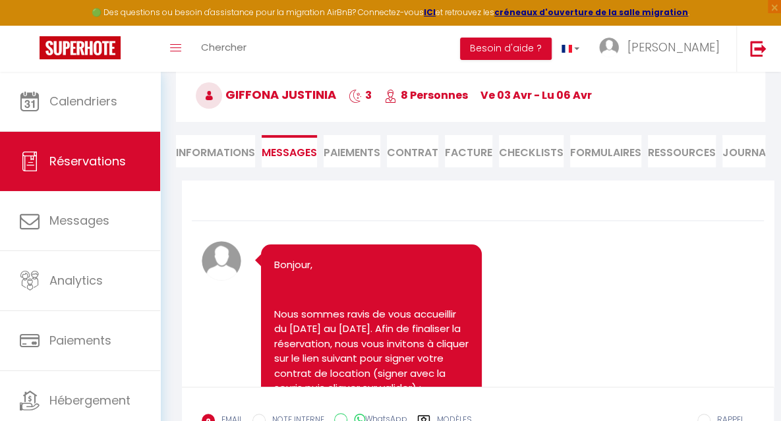
scroll to position [43, 0]
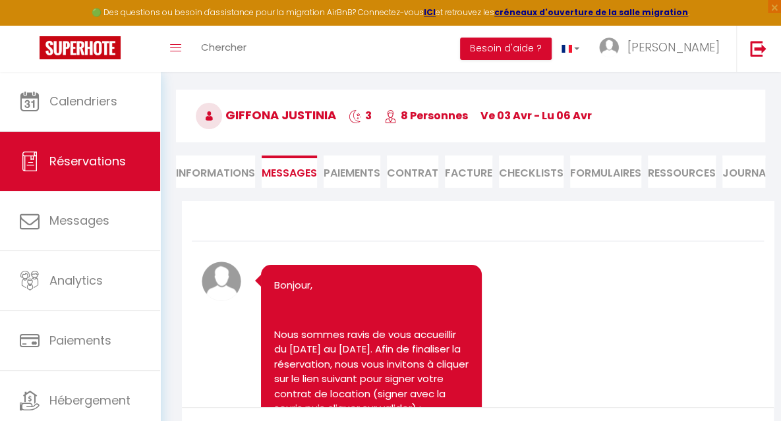
click at [360, 169] on li "Paiements" at bounding box center [351, 171] width 57 height 32
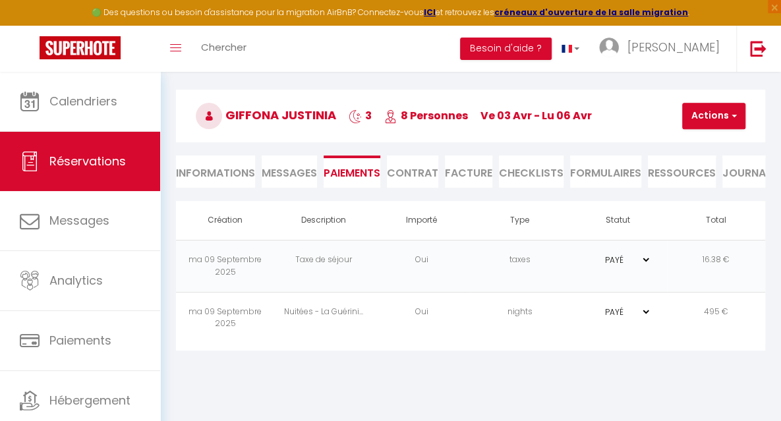
click at [462, 175] on li "Facture" at bounding box center [468, 171] width 47 height 32
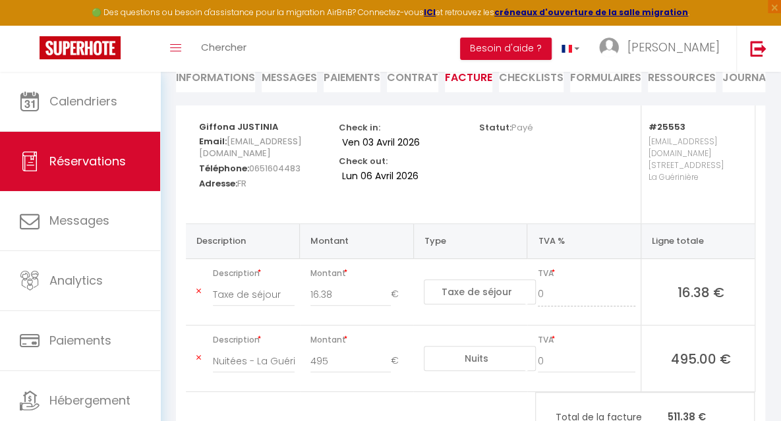
scroll to position [140, 0]
click at [198, 288] on icon at bounding box center [198, 290] width 5 height 8
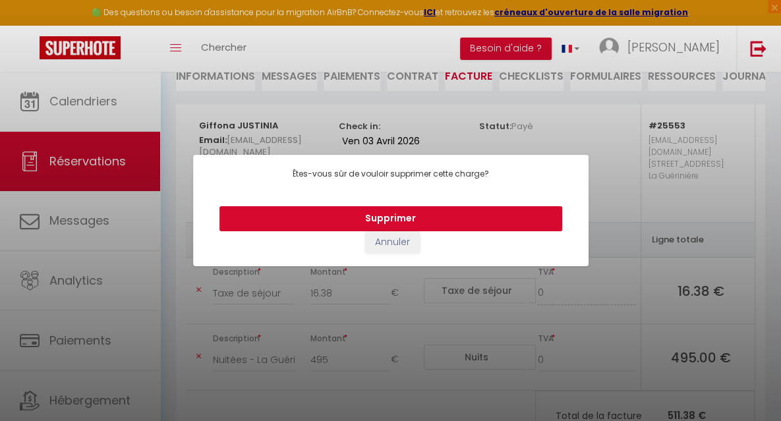
click at [341, 221] on button "Supprimer" at bounding box center [390, 218] width 343 height 25
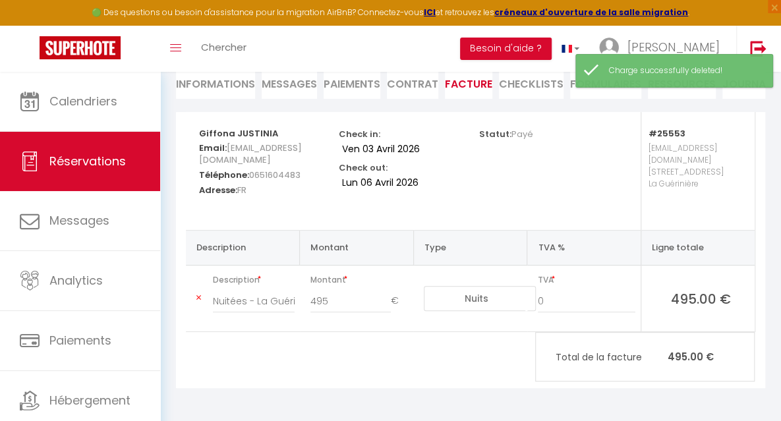
scroll to position [128, 0]
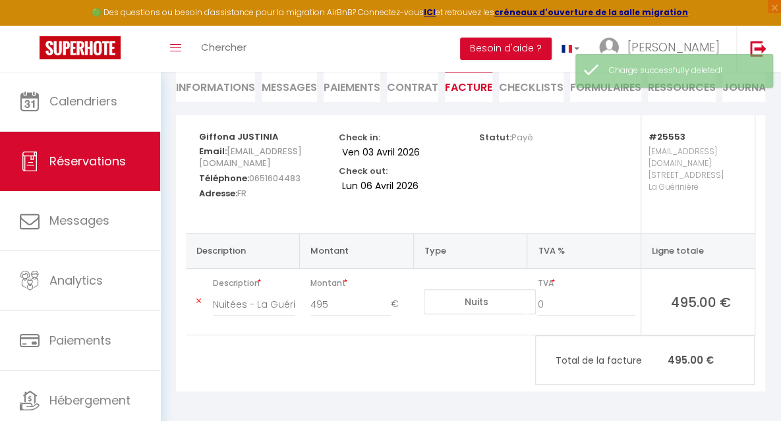
click at [198, 297] on icon at bounding box center [198, 301] width 5 height 8
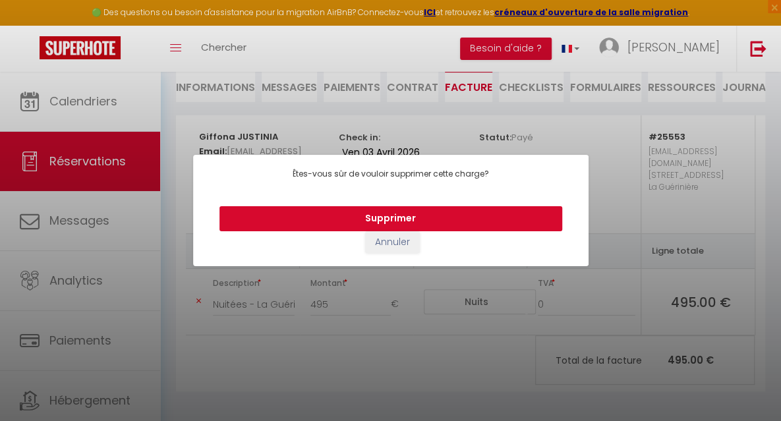
click at [370, 215] on button "Supprimer" at bounding box center [390, 218] width 343 height 25
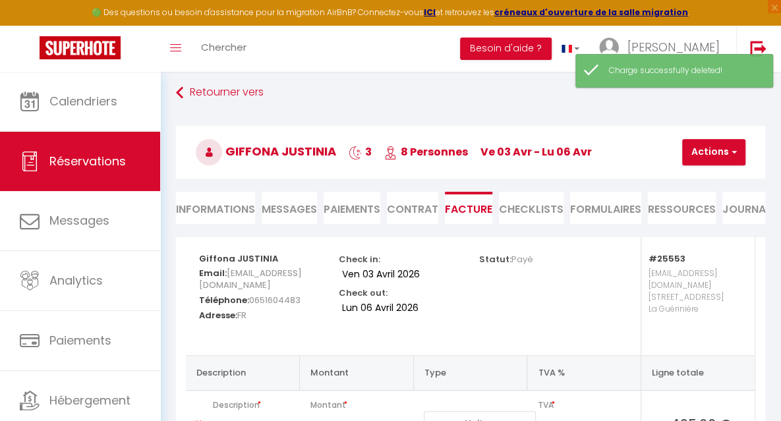
scroll to position [0, 0]
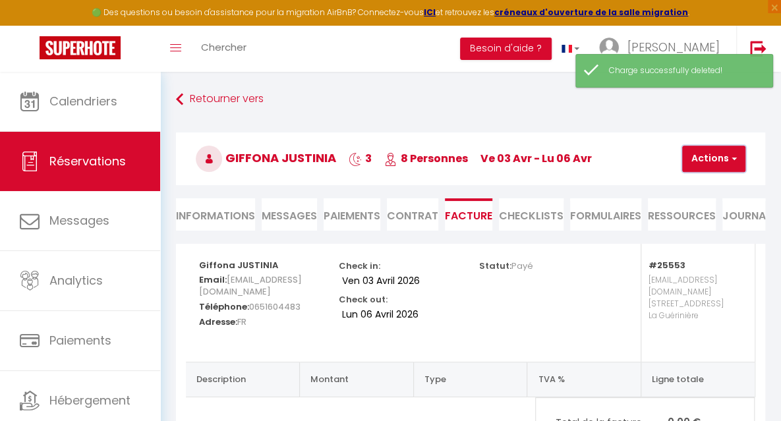
click at [694, 167] on button "Actions" at bounding box center [713, 159] width 63 height 26
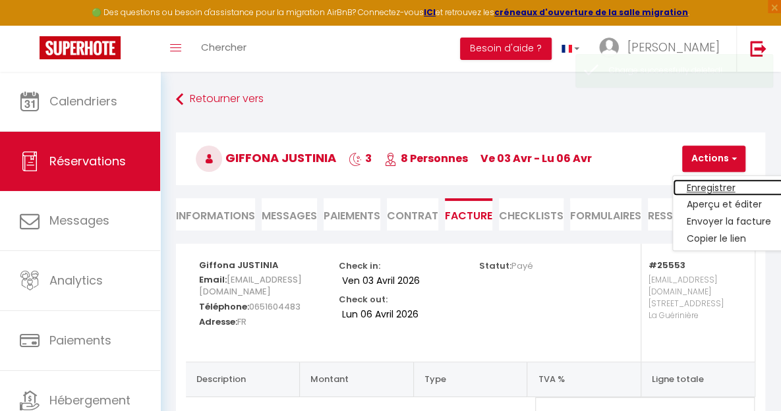
click at [694, 191] on link "Enregistrer" at bounding box center [728, 187] width 111 height 17
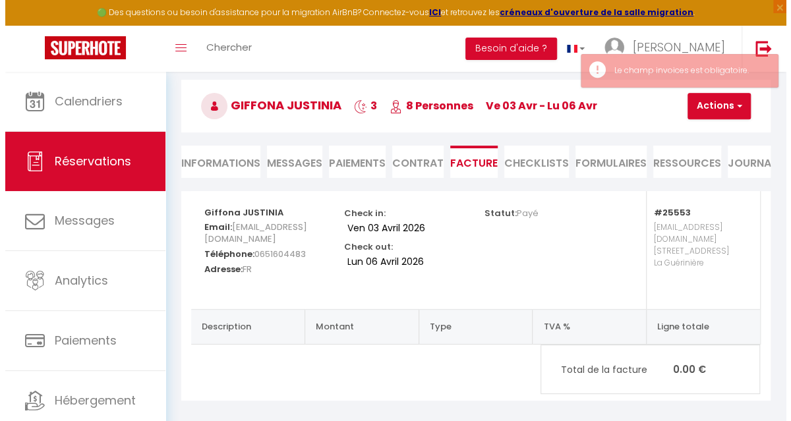
scroll to position [45, 0]
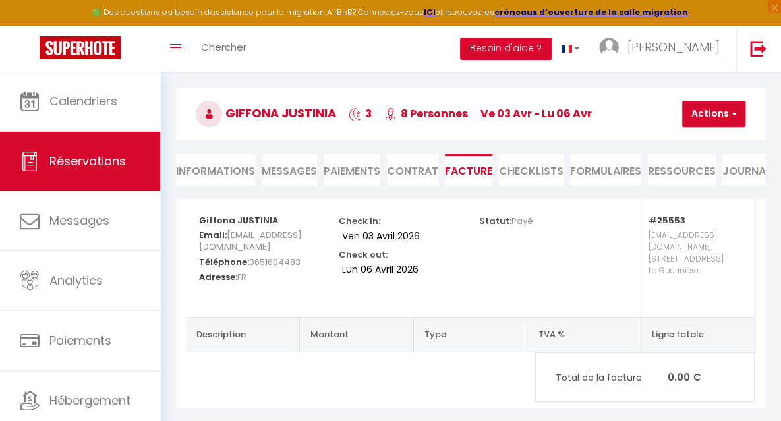
click at [364, 169] on li "Paiements" at bounding box center [351, 169] width 57 height 32
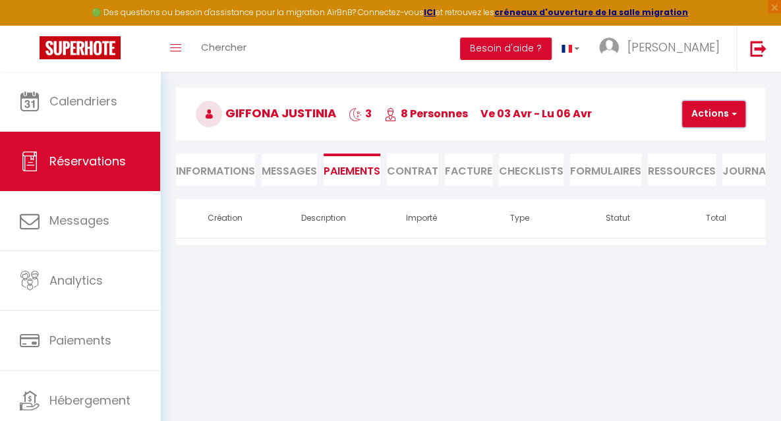
click at [699, 125] on button "Actions" at bounding box center [713, 114] width 63 height 26
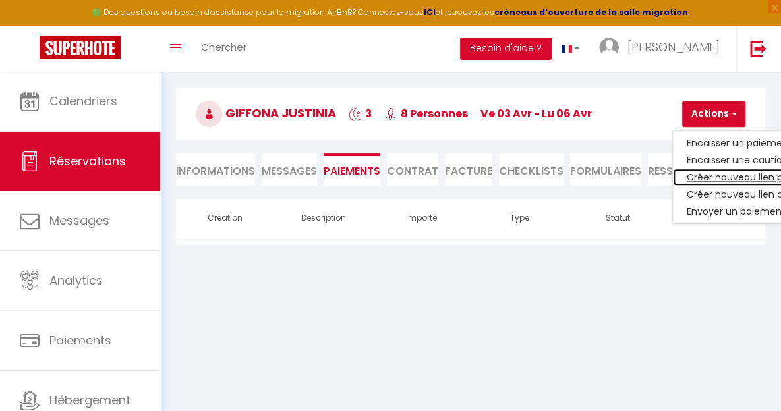
click at [697, 176] on link "Créer nouveau lien paiement" at bounding box center [754, 177] width 162 height 17
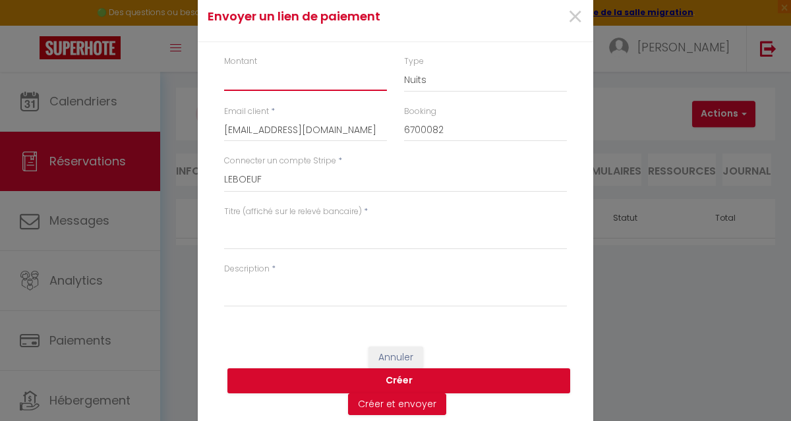
click at [244, 84] on input "Montant" at bounding box center [305, 79] width 163 height 24
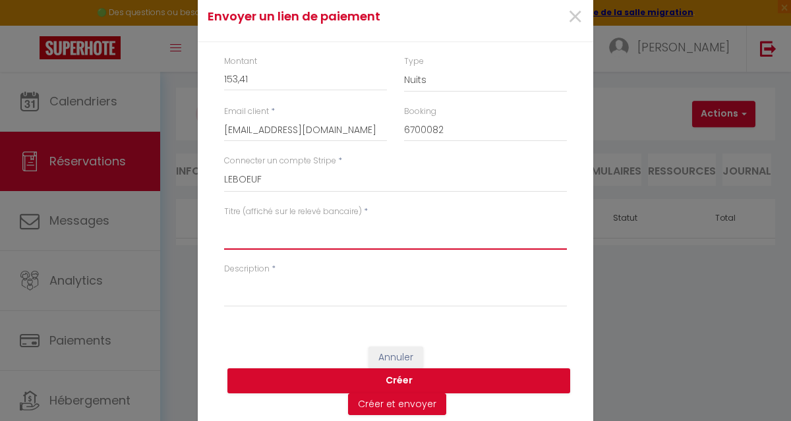
click at [240, 244] on textarea "Titre (affiché sur le relevé bancaire)" at bounding box center [395, 234] width 343 height 32
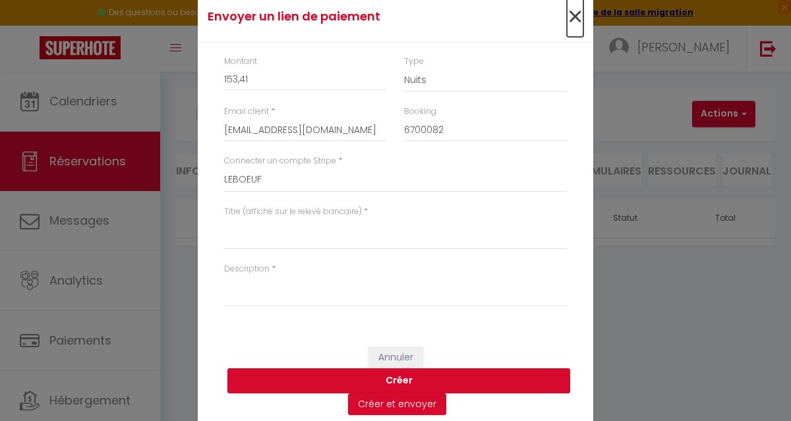
click at [567, 13] on span "×" at bounding box center [575, 17] width 16 height 40
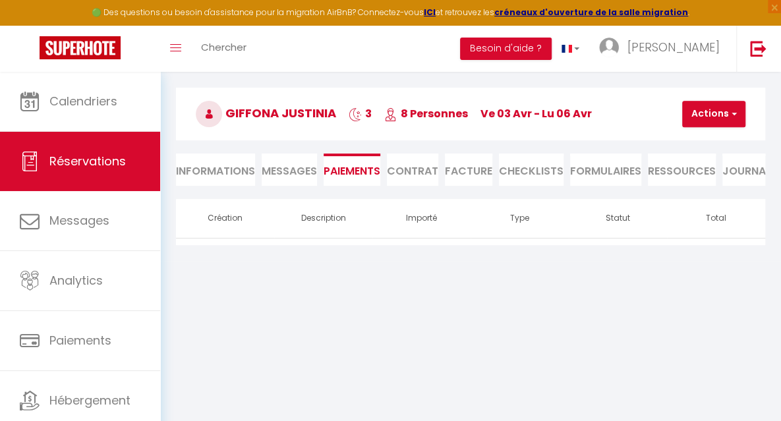
click at [217, 168] on li "Informations" at bounding box center [215, 169] width 79 height 32
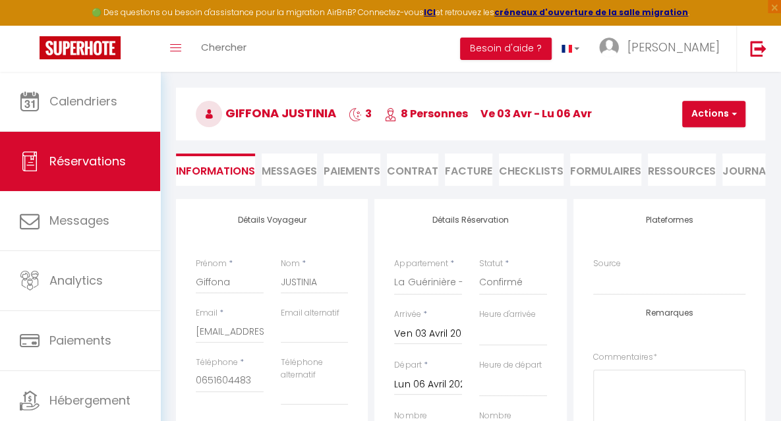
click at [348, 168] on li "Paiements" at bounding box center [351, 169] width 57 height 32
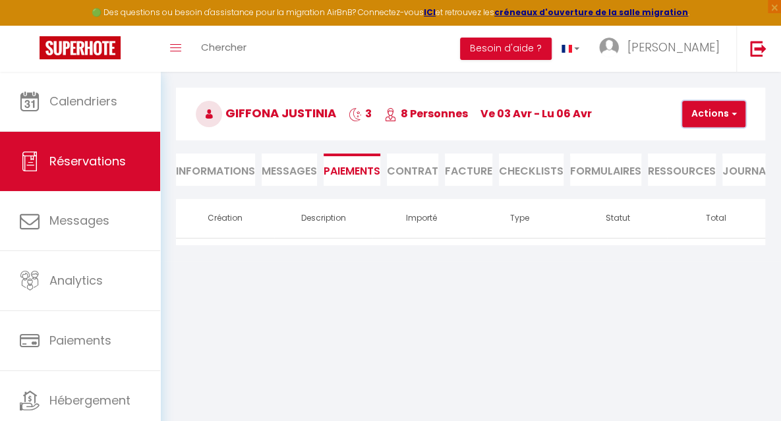
click at [709, 120] on button "Actions" at bounding box center [713, 114] width 63 height 26
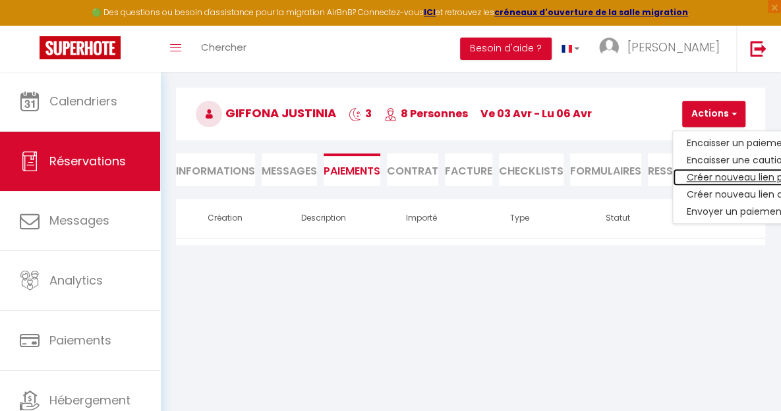
click at [708, 173] on link "Créer nouveau lien paiement" at bounding box center [754, 177] width 162 height 17
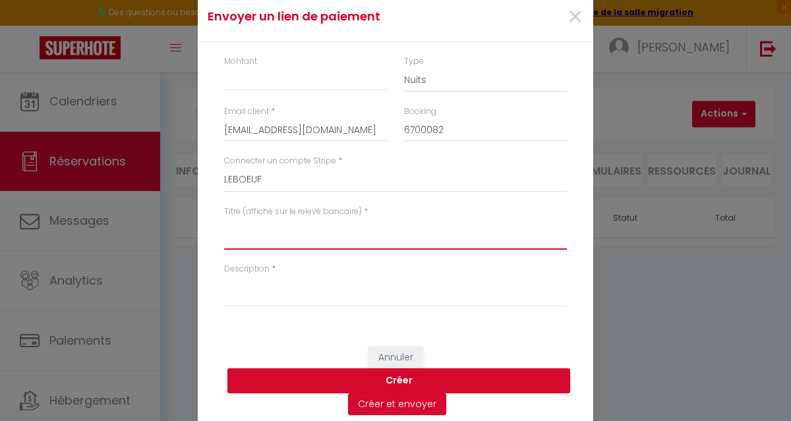
click at [238, 242] on textarea "Titre (affiché sur le relevé bancaire)" at bounding box center [395, 234] width 343 height 32
drag, startPoint x: 539, startPoint y: 230, endPoint x: 219, endPoint y: 227, distance: 320.2
click at [224, 227] on textarea "Acompte - 6700082 - [PERSON_NAME] - [GEOGRAPHIC_DATA]" at bounding box center [395, 234] width 343 height 32
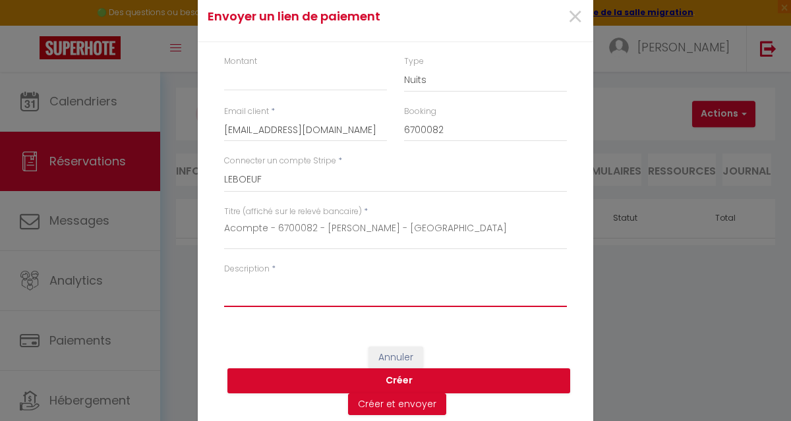
click at [237, 300] on textarea "Description" at bounding box center [395, 291] width 343 height 32
paste textarea "Acompte - 6700082 - [PERSON_NAME] - [GEOGRAPHIC_DATA]"
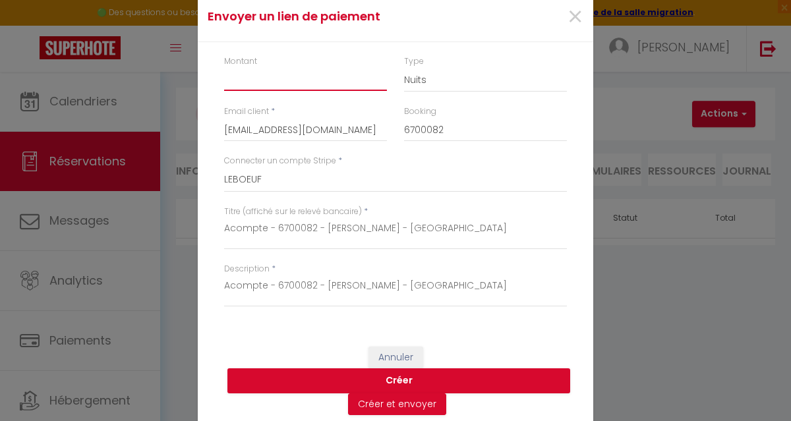
click at [243, 82] on input "Montant" at bounding box center [305, 79] width 163 height 24
click at [235, 80] on input "153,41" at bounding box center [305, 79] width 163 height 24
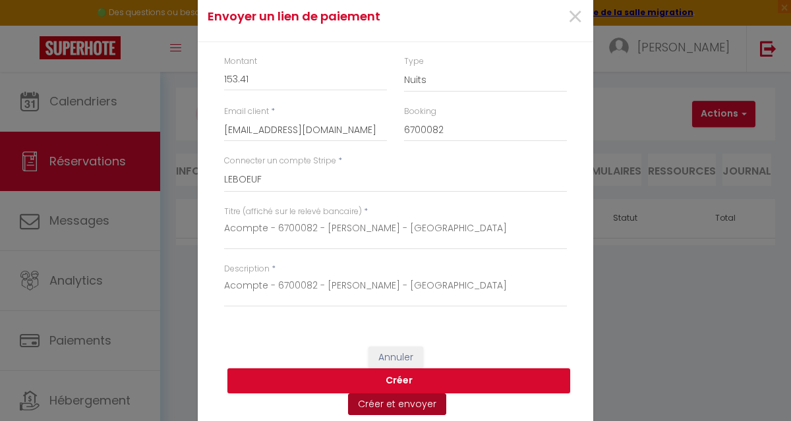
click at [393, 403] on button "Créer et envoyer" at bounding box center [397, 404] width 98 height 22
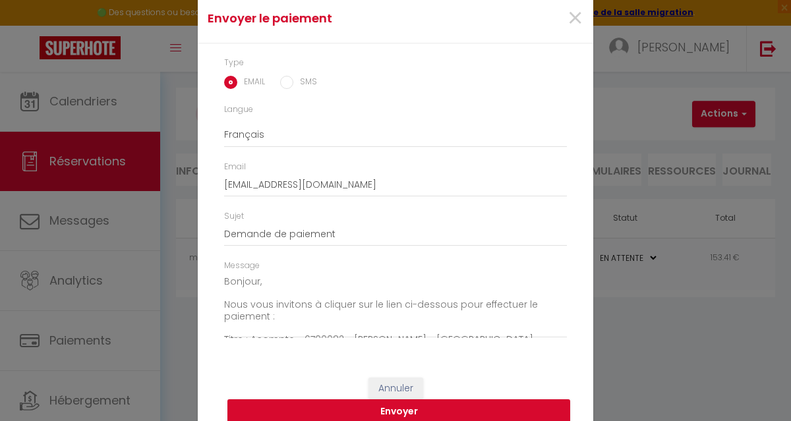
scroll to position [57, 0]
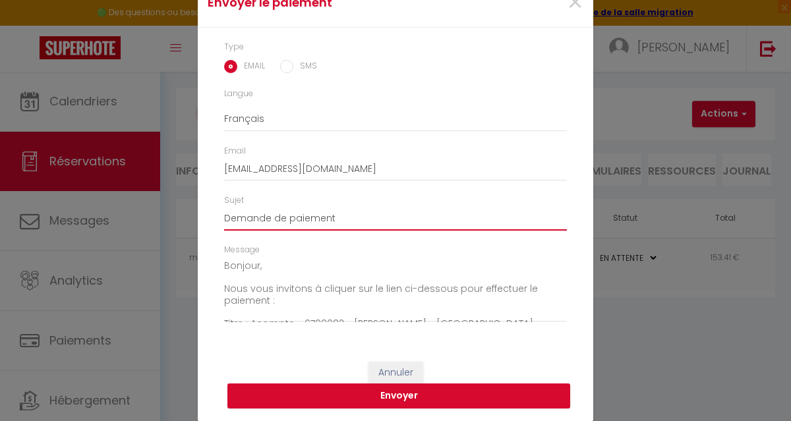
click at [224, 219] on input "Demande de paiement" at bounding box center [395, 219] width 343 height 24
click at [224, 218] on input "Demande de paiement" at bounding box center [395, 219] width 343 height 24
drag, startPoint x: 410, startPoint y: 216, endPoint x: 478, endPoint y: 213, distance: 68.6
click at [478, 213] on input "Location saisonnière du [DATE] au [DATE] : Demande de paiement" at bounding box center [395, 219] width 343 height 24
click at [464, 217] on input "Location saisonnière du [DATE] au [DATE] : Paiement" at bounding box center [395, 219] width 343 height 24
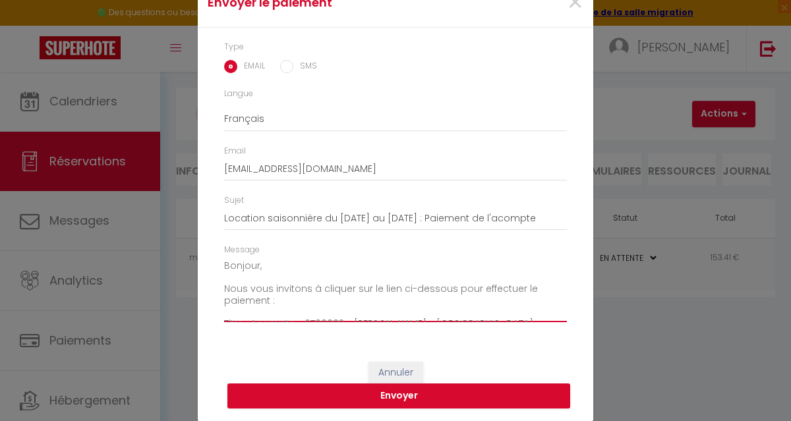
scroll to position [26, 0]
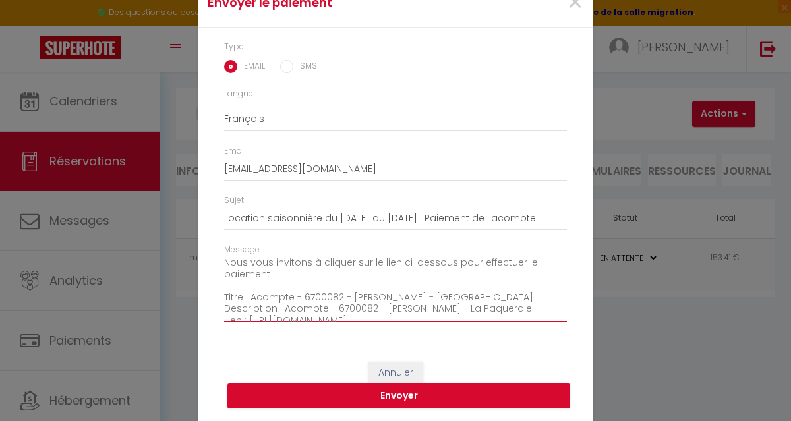
click at [268, 279] on textarea "Bonjour, Nous vous invitons à cliquer sur le lien ci-dessous pour effectuer le …" at bounding box center [395, 289] width 343 height 67
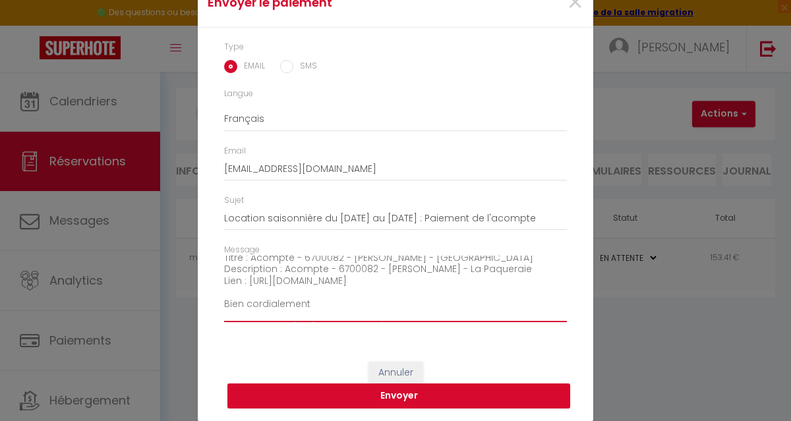
scroll to position [79, 0]
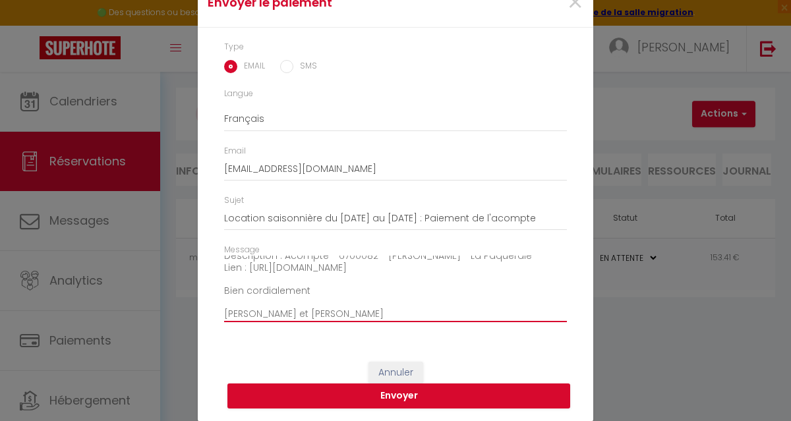
click at [302, 279] on textarea "Bonjour, Nous vous invitons à cliquer sur le lien ci-dessous pour effectuer le …" at bounding box center [395, 289] width 343 height 67
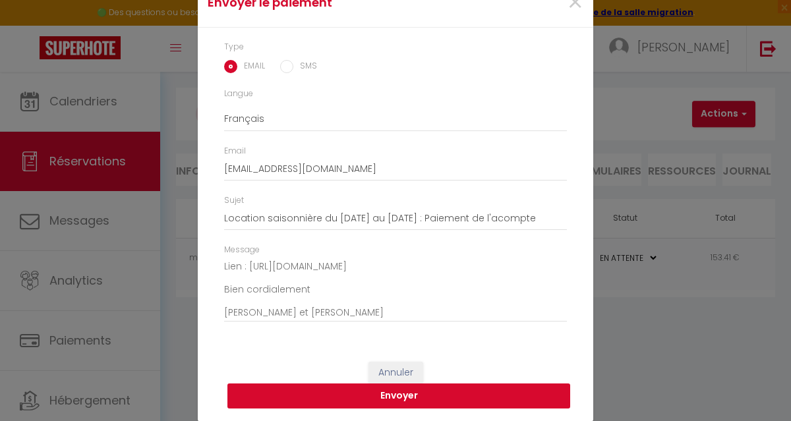
click at [419, 397] on button "Envoyer" at bounding box center [398, 395] width 343 height 25
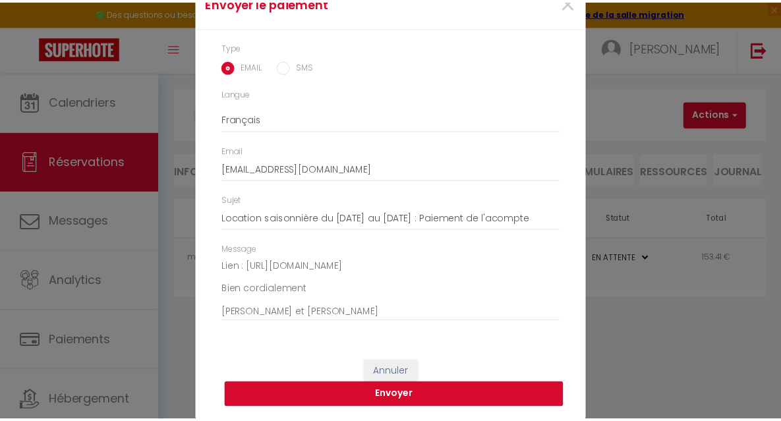
scroll to position [40, 0]
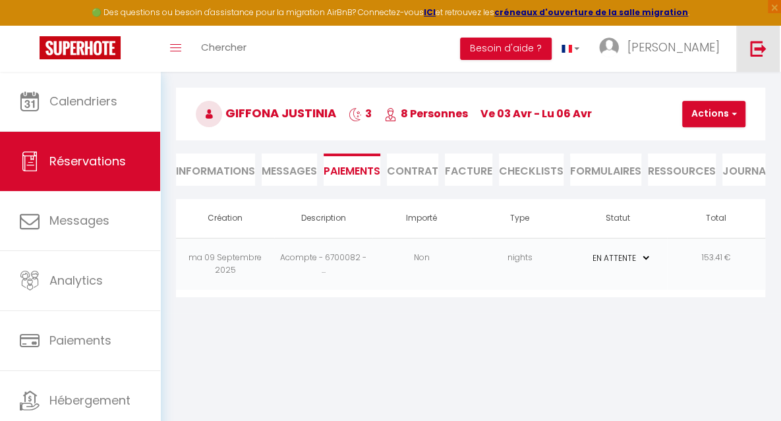
click at [744, 53] on link at bounding box center [757, 49] width 43 height 46
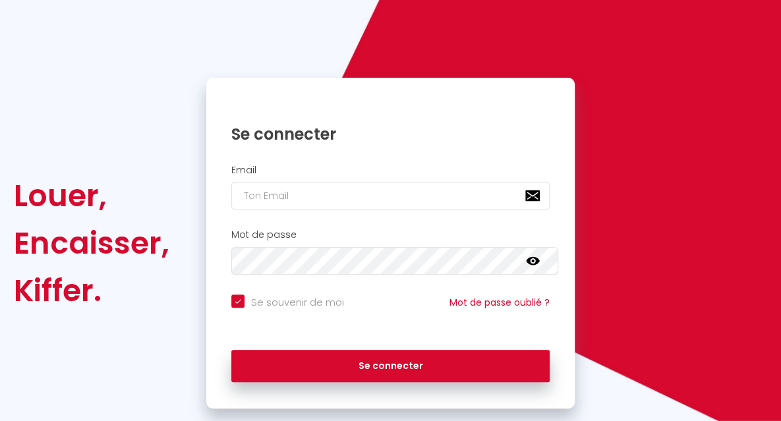
scroll to position [90, 0]
